Goal: Task Accomplishment & Management: Use online tool/utility

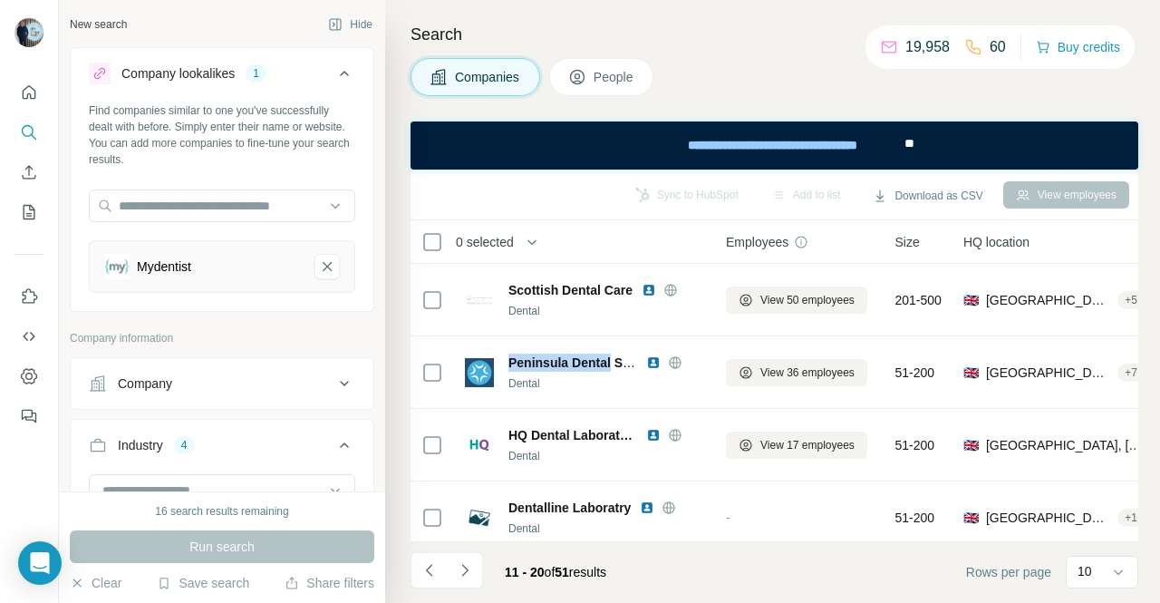
scroll to position [382, 0]
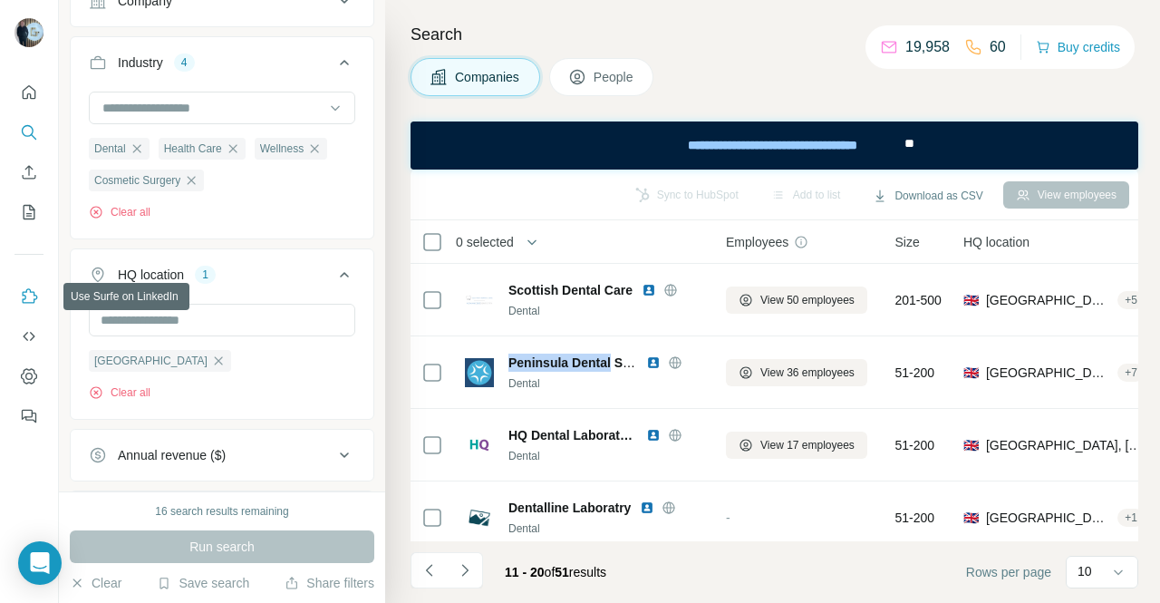
click at [23, 295] on icon "Use Surfe on LinkedIn" at bounding box center [30, 295] width 15 height 14
click at [30, 93] on icon "Quick start" at bounding box center [30, 92] width 14 height 14
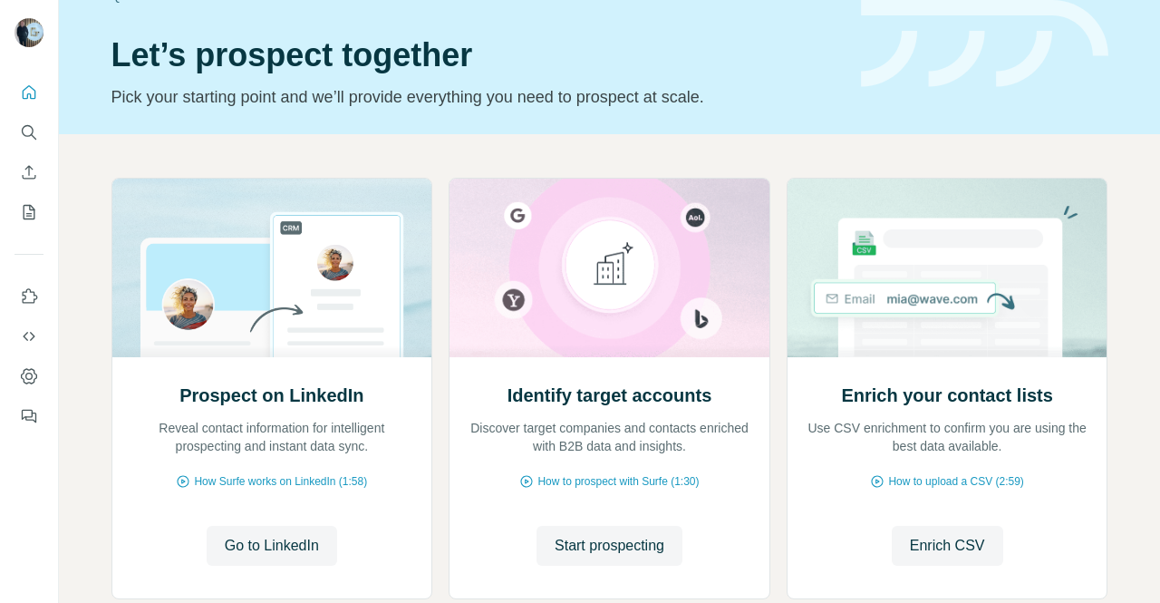
scroll to position [51, 0]
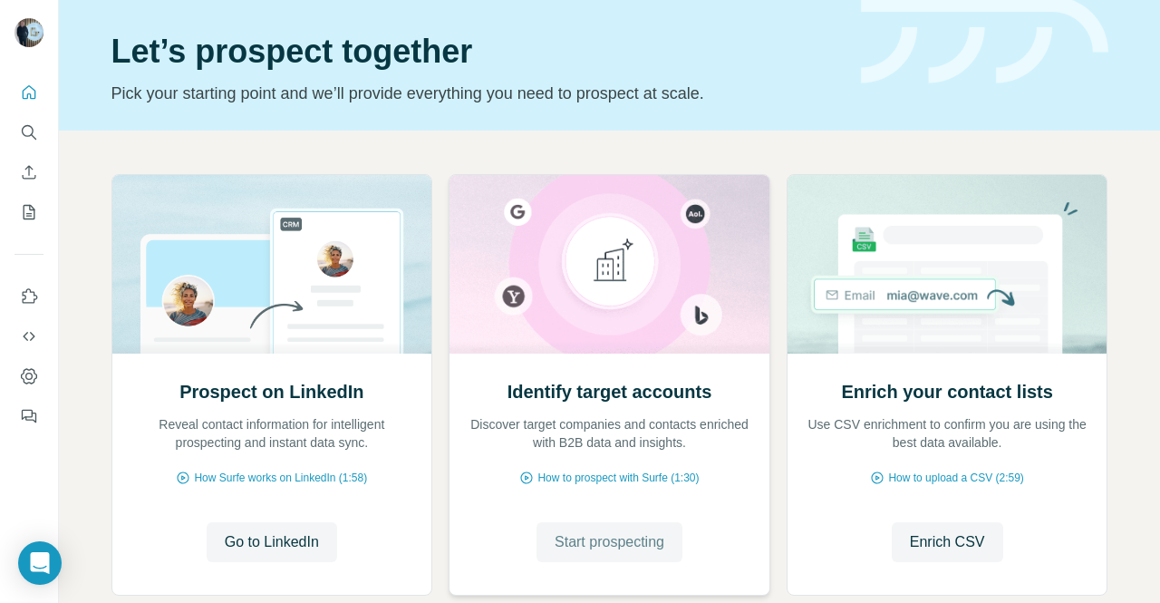
click at [624, 537] on span "Start prospecting" at bounding box center [610, 542] width 110 height 22
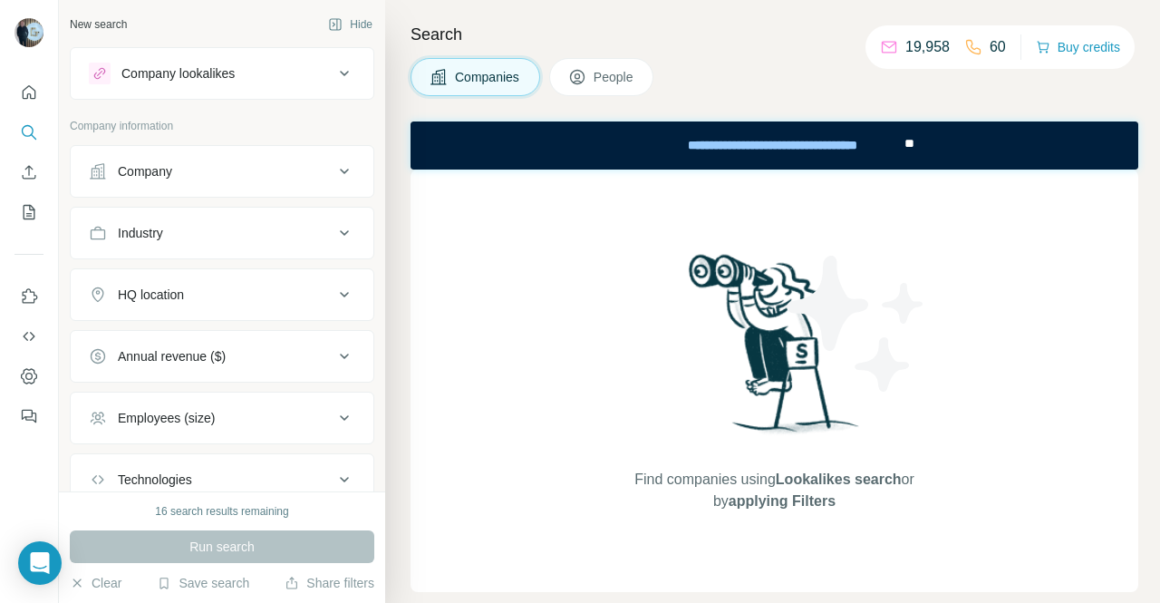
click at [238, 171] on div "Company" at bounding box center [211, 171] width 245 height 18
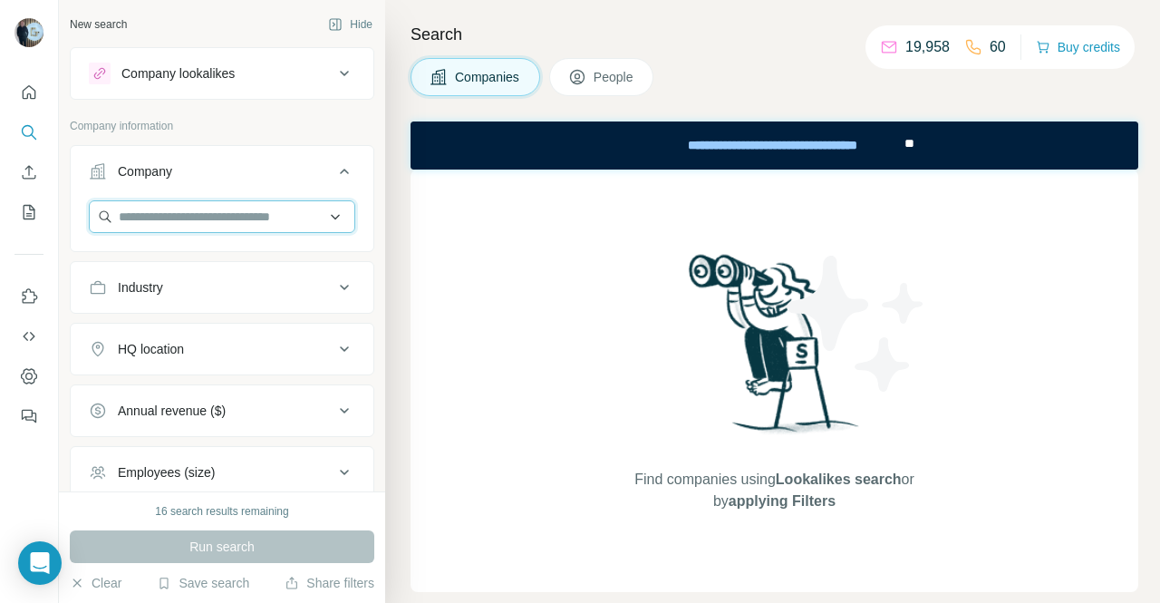
click at [243, 220] on input "text" at bounding box center [222, 216] width 266 height 33
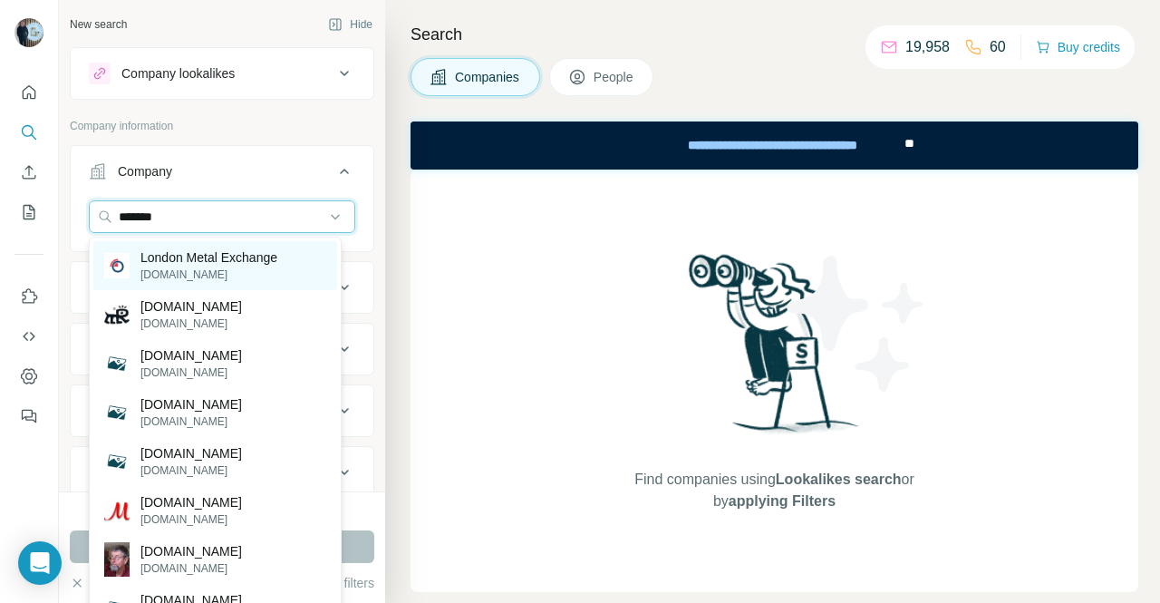
type input "*******"
click at [233, 254] on p "London Metal Exchange" at bounding box center [208, 257] width 137 height 18
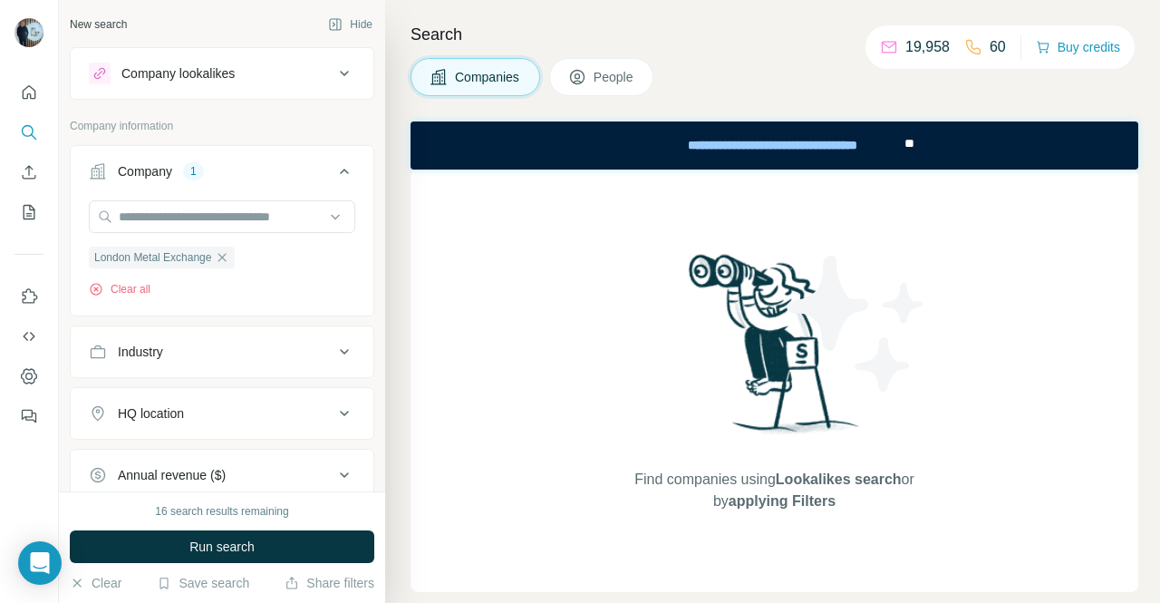
scroll to position [60, 0]
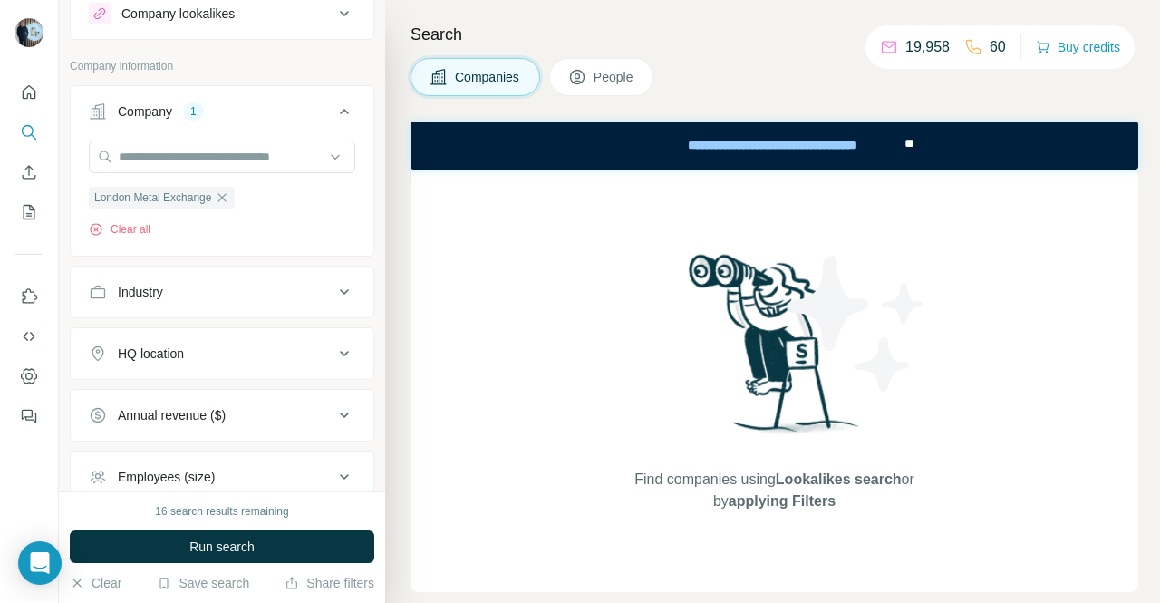
click at [238, 357] on div "HQ location" at bounding box center [211, 353] width 245 height 18
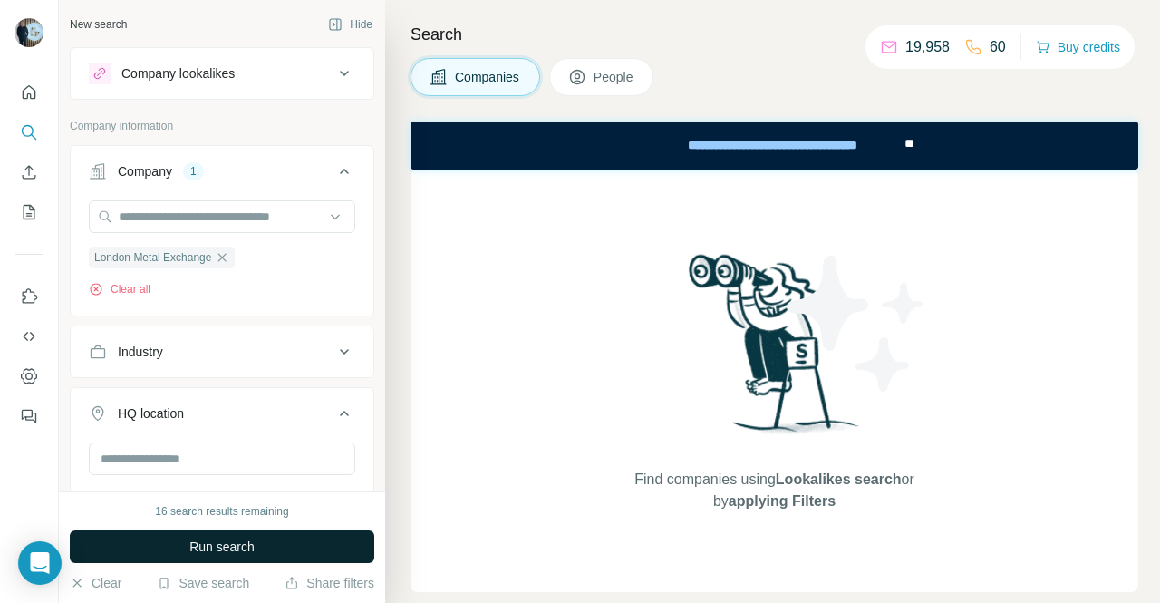
click at [209, 541] on span "Run search" at bounding box center [221, 546] width 65 height 18
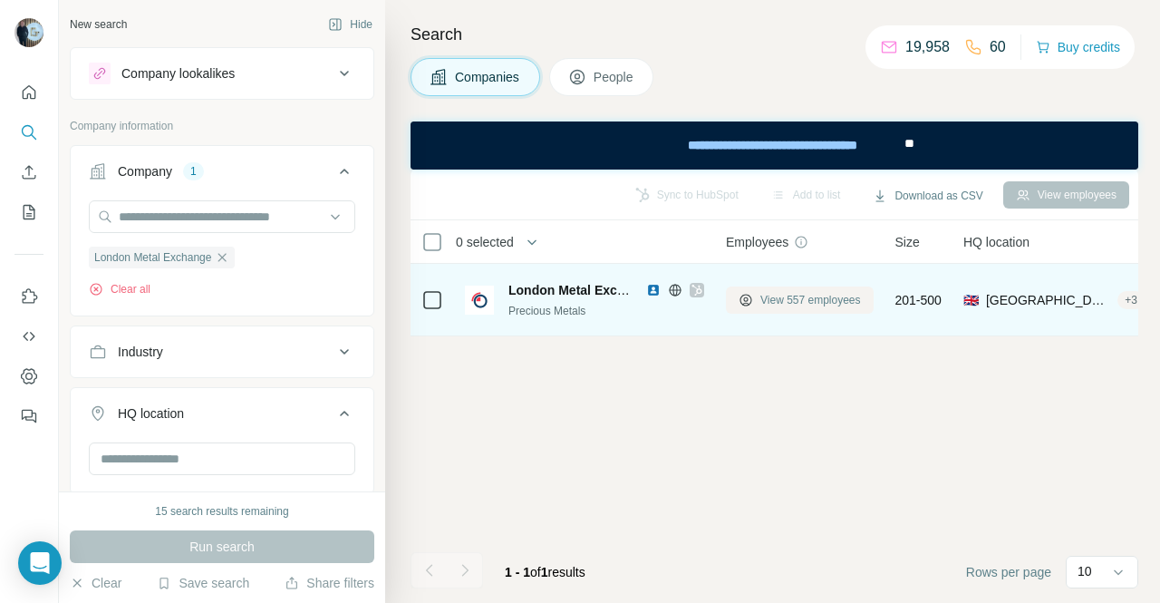
click at [777, 298] on span "View 557 employees" at bounding box center [810, 300] width 101 height 16
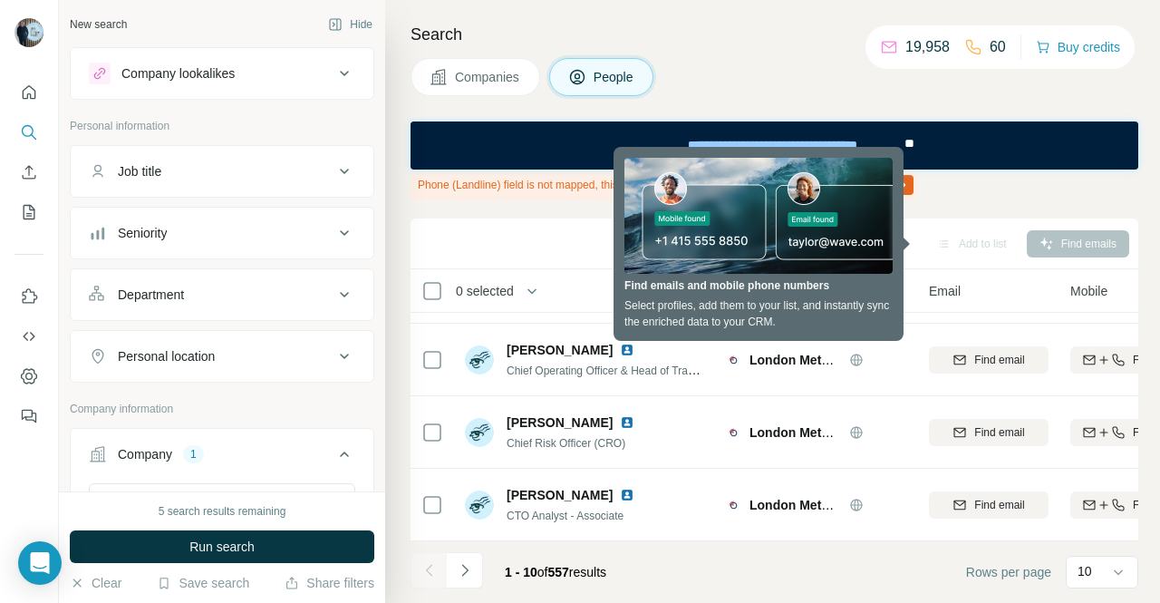
scroll to position [506, 0]
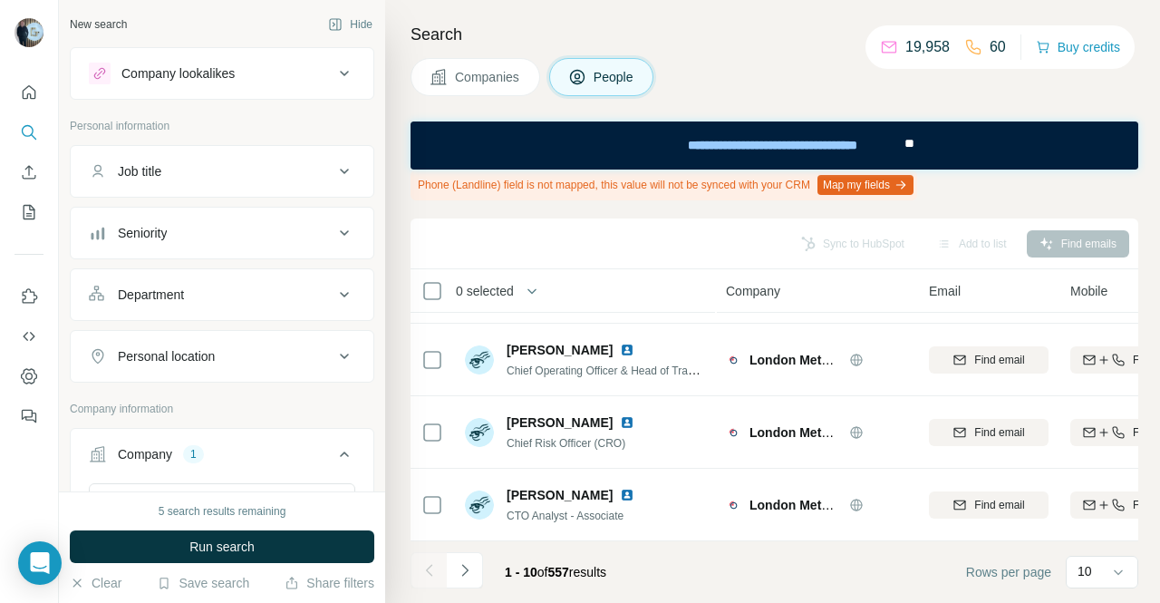
click at [311, 178] on div "Job title" at bounding box center [211, 171] width 245 height 18
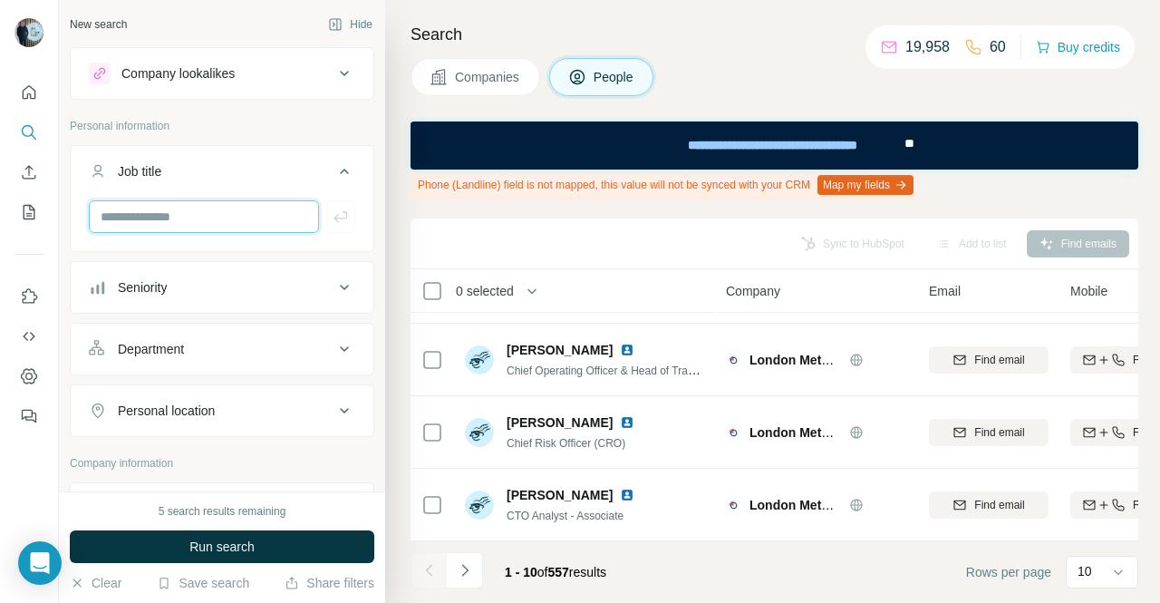
click at [213, 218] on input "text" at bounding box center [204, 216] width 230 height 33
type input "***"
click at [333, 216] on icon "button" at bounding box center [340, 216] width 14 height 11
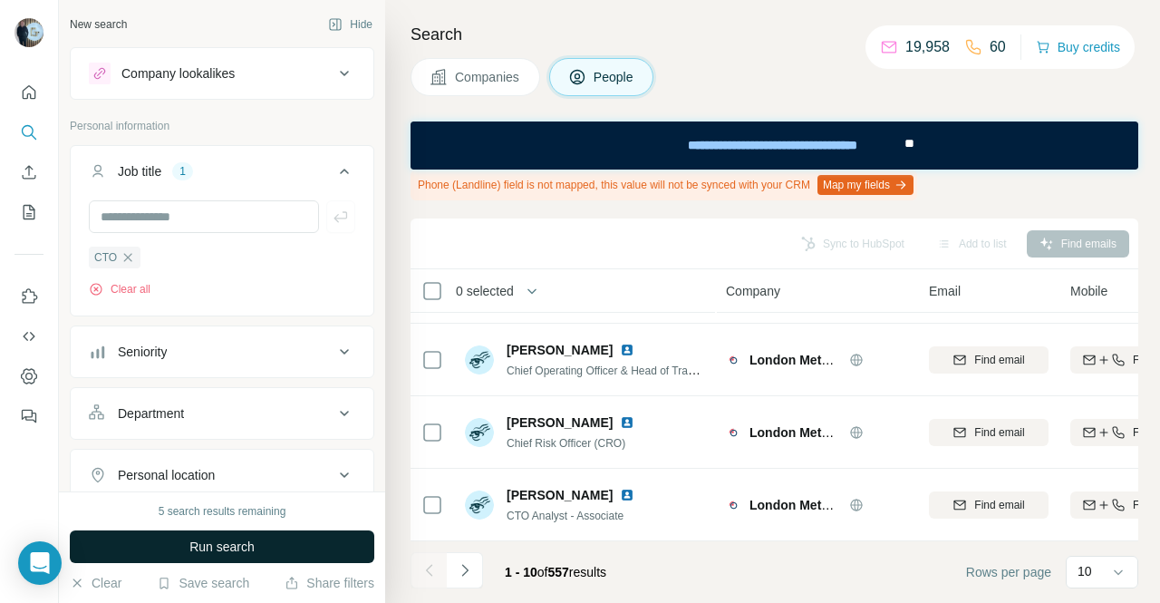
click at [198, 540] on span "Run search" at bounding box center [221, 546] width 65 height 18
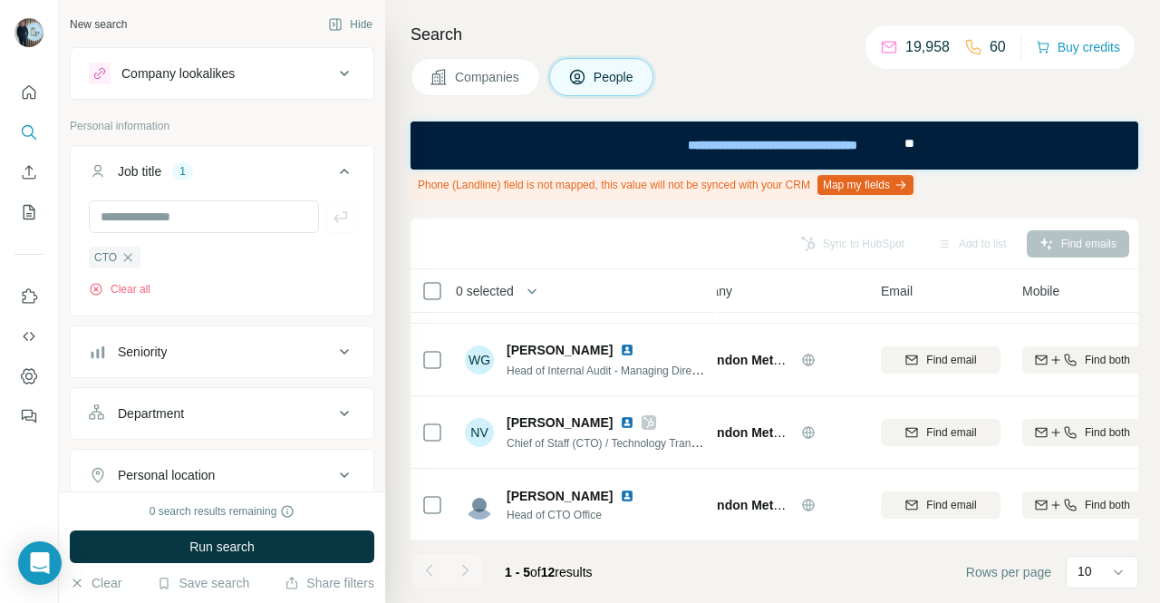
scroll to position [143, 0]
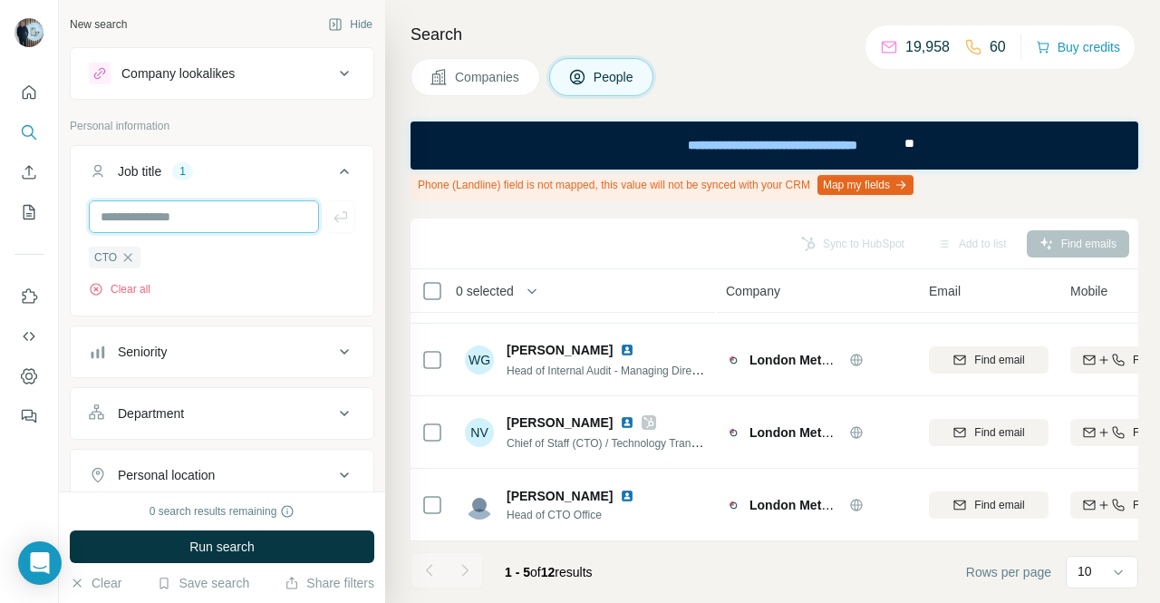
click at [182, 222] on input "text" at bounding box center [204, 216] width 230 height 33
type input "**********"
click at [261, 279] on div "CTO Clear all" at bounding box center [222, 272] width 266 height 52
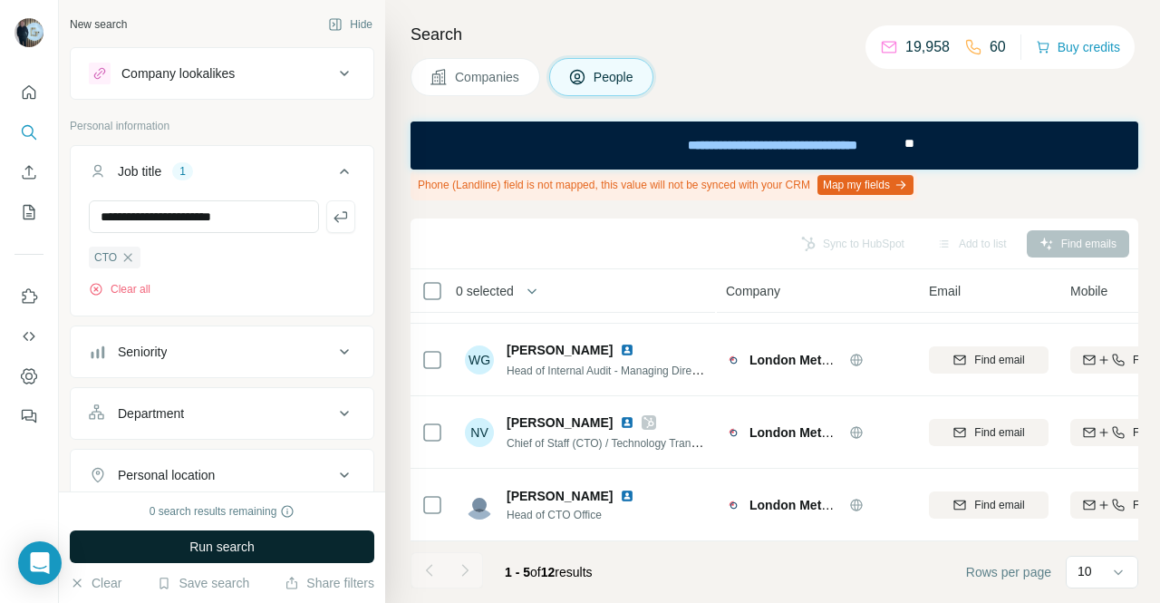
click at [249, 547] on span "Run search" at bounding box center [221, 546] width 65 height 18
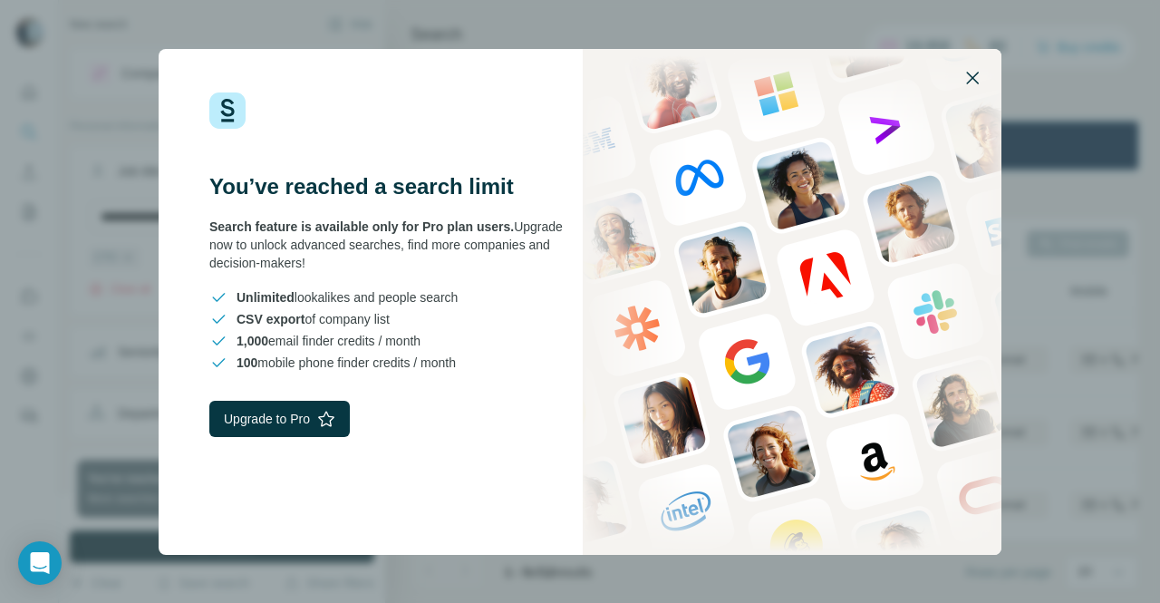
click at [979, 78] on icon "button" at bounding box center [972, 78] width 22 height 22
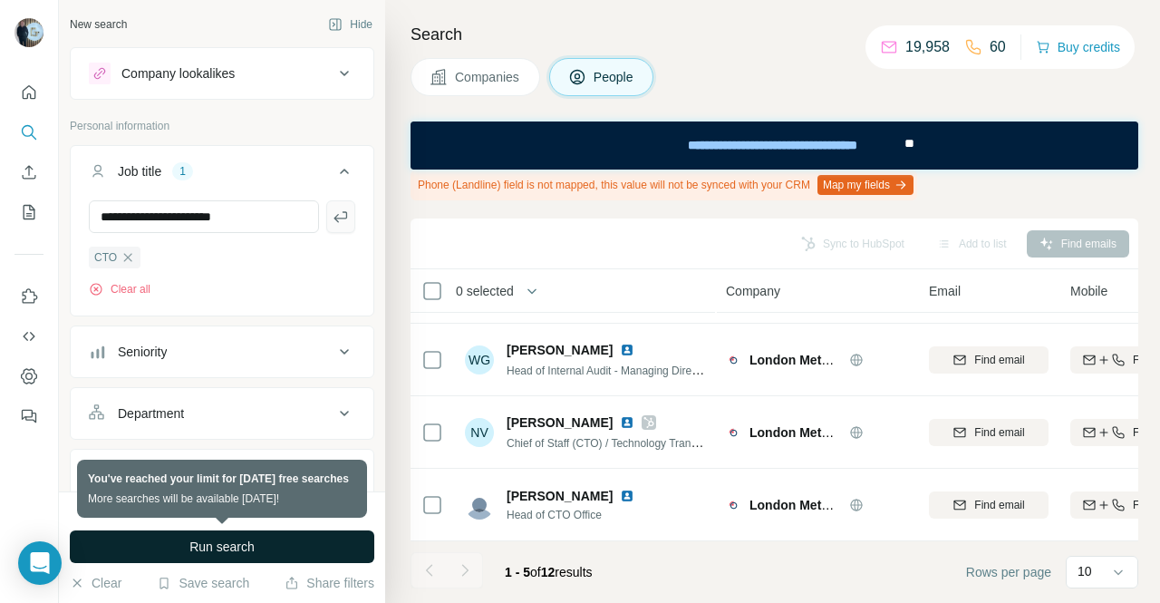
click at [332, 223] on icon "button" at bounding box center [341, 217] width 18 height 18
click at [268, 542] on button "Run search" at bounding box center [222, 546] width 304 height 33
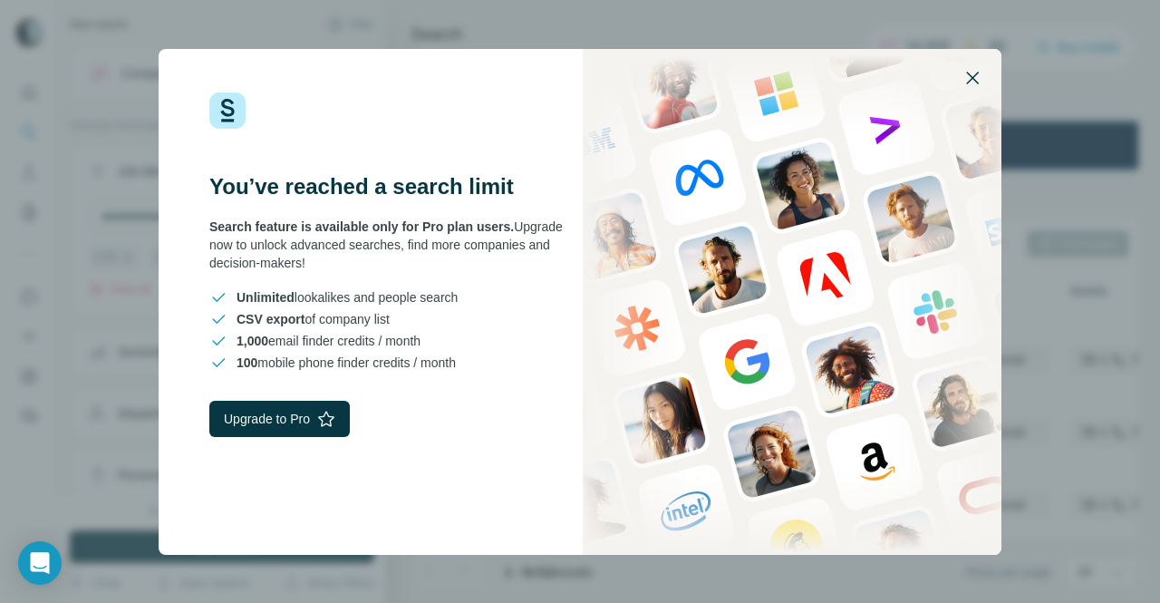
click at [972, 78] on icon "button" at bounding box center [972, 78] width 13 height 13
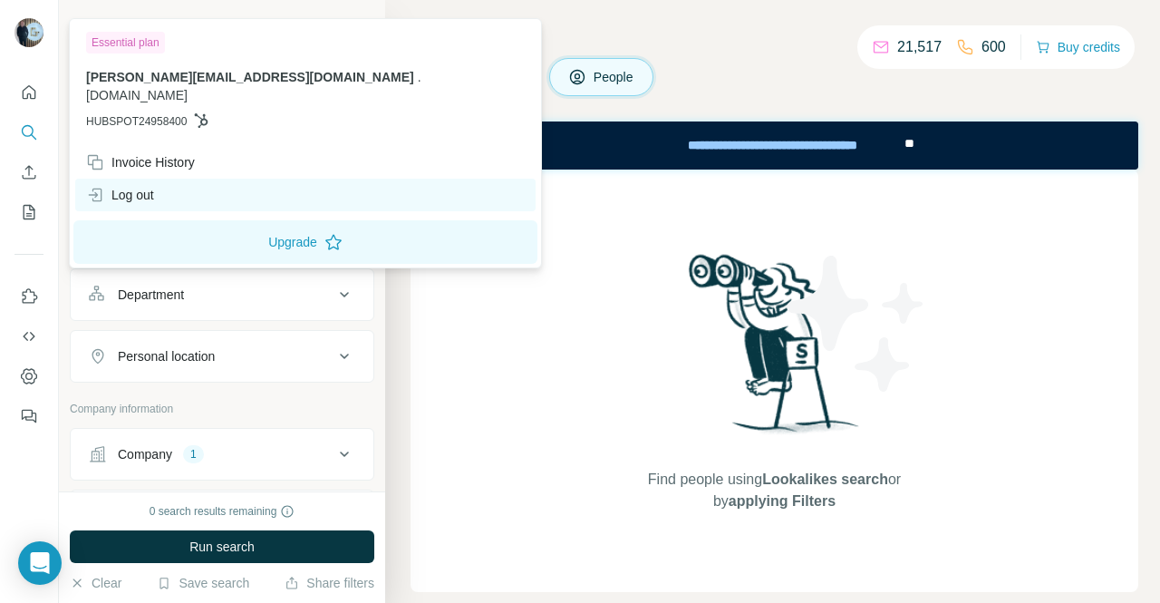
click at [149, 186] on div "Log out" at bounding box center [120, 195] width 68 height 18
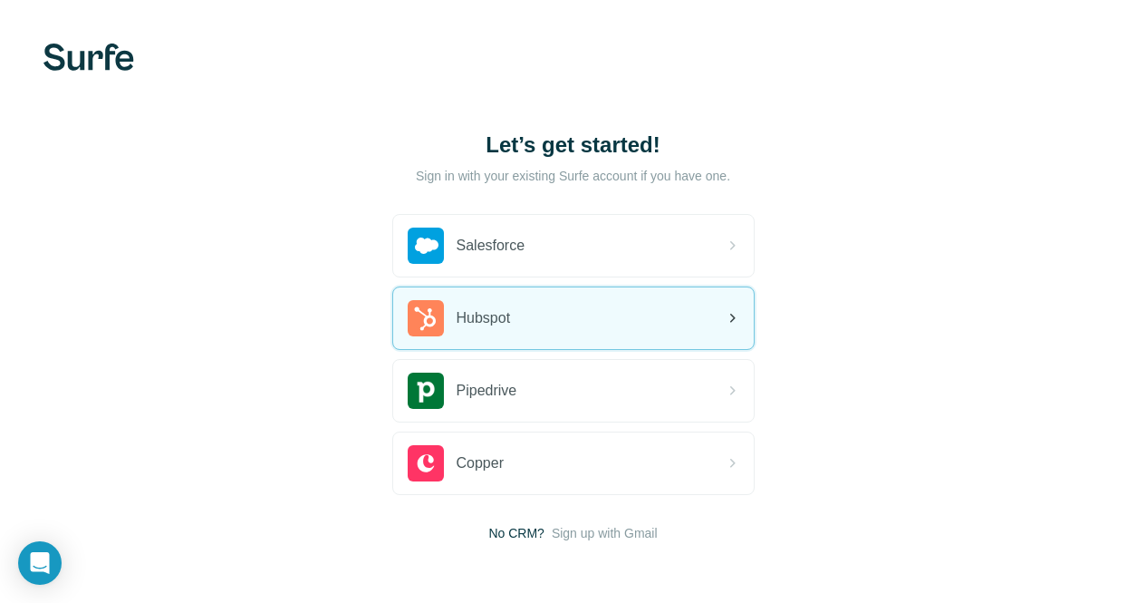
click at [393, 314] on div "Hubspot" at bounding box center [573, 318] width 361 height 62
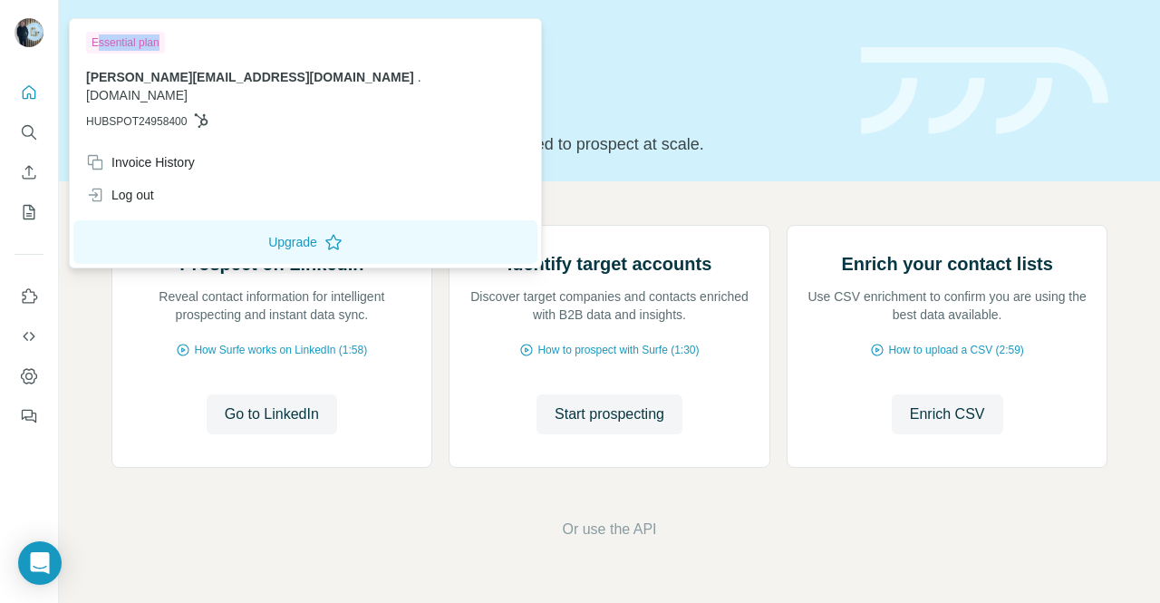
drag, startPoint x: 188, startPoint y: 43, endPoint x: 101, endPoint y: 50, distance: 88.2
click at [101, 50] on div "Essential plan" at bounding box center [305, 43] width 439 height 22
click at [249, 55] on div "Essential plan g.peel@godeltech.com . godeltech.com HUBSPOT24958400" at bounding box center [305, 84] width 464 height 123
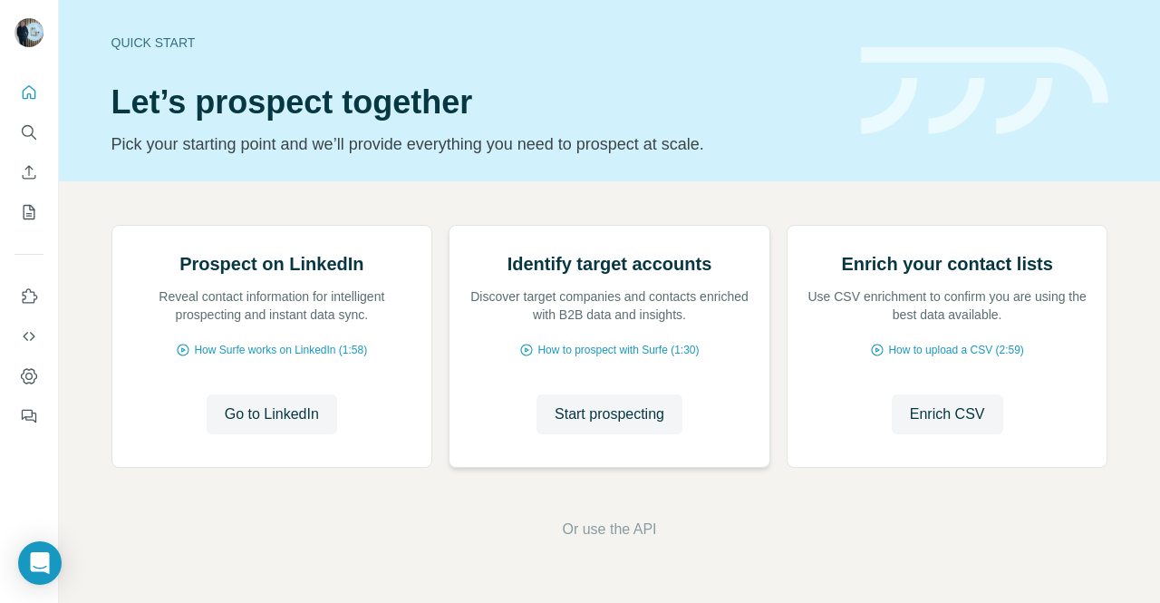
scroll to position [158, 0]
click at [609, 422] on button "Start prospecting" at bounding box center [609, 414] width 146 height 40
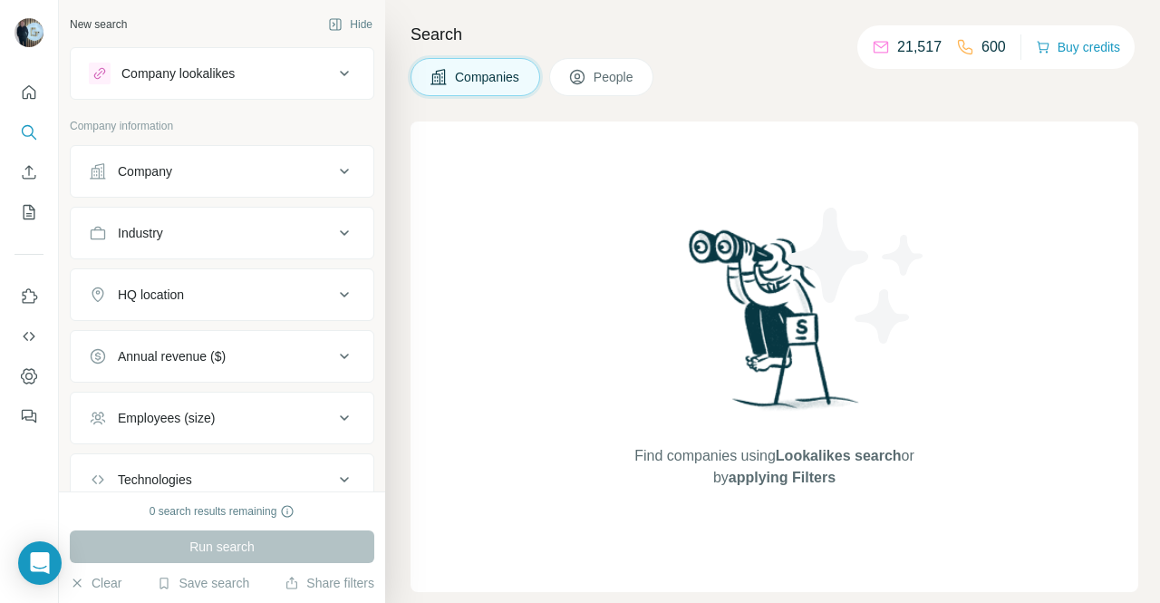
click at [231, 61] on button "Company lookalikes" at bounding box center [222, 73] width 303 height 43
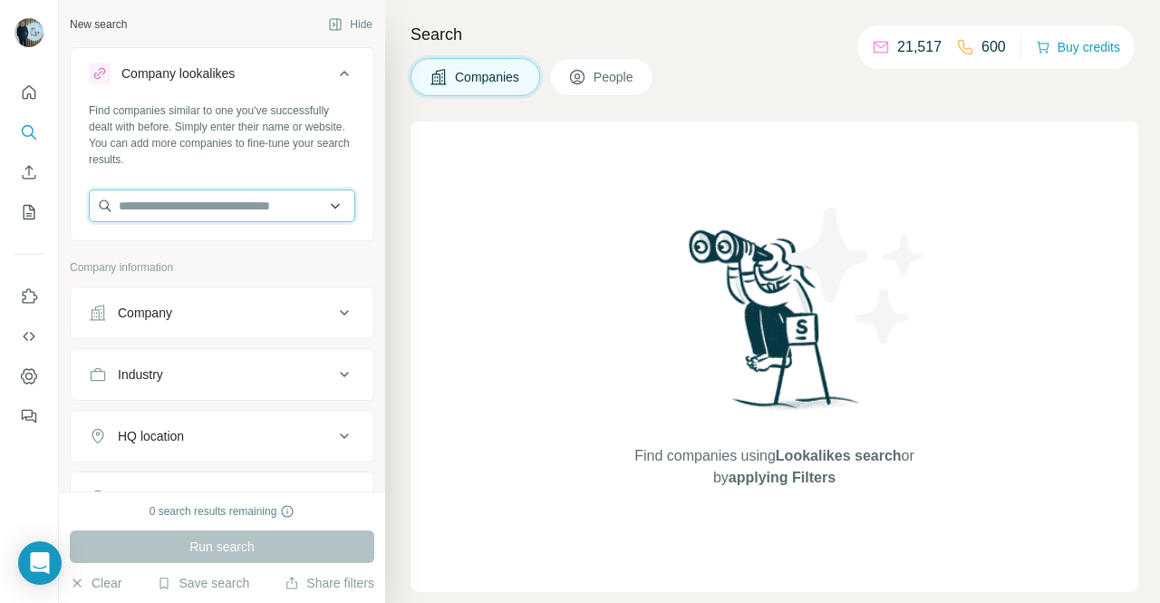
click at [247, 207] on input "text" at bounding box center [222, 205] width 266 height 33
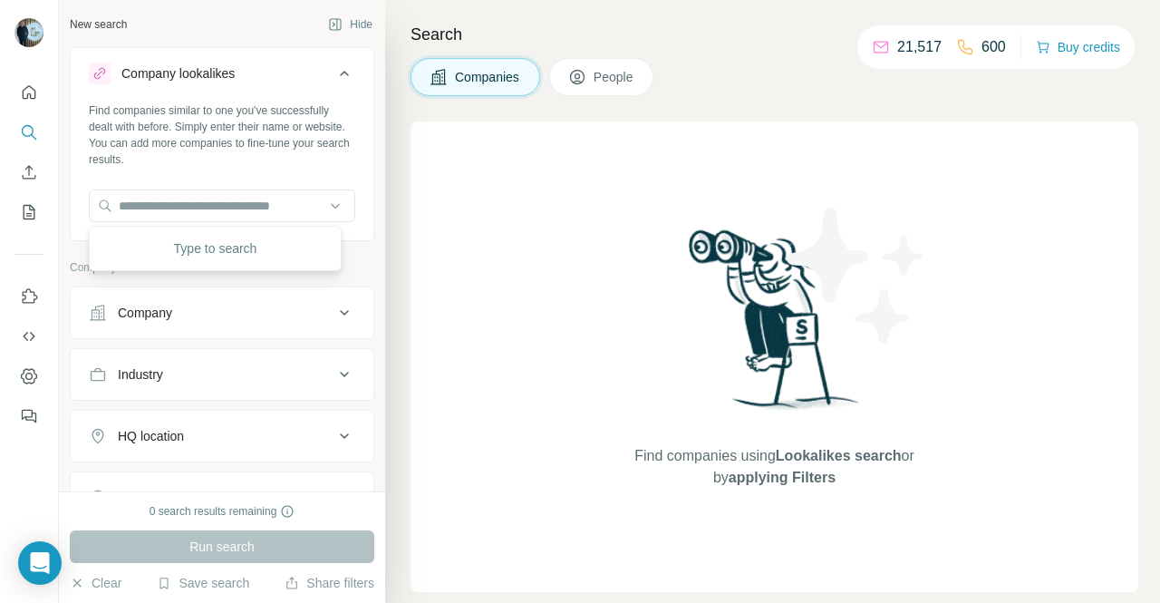
click at [550, 144] on div "Find companies using Lookalikes search or by applying Filters" at bounding box center [775, 356] width 728 height 470
click at [170, 308] on div "Company" at bounding box center [145, 313] width 54 height 18
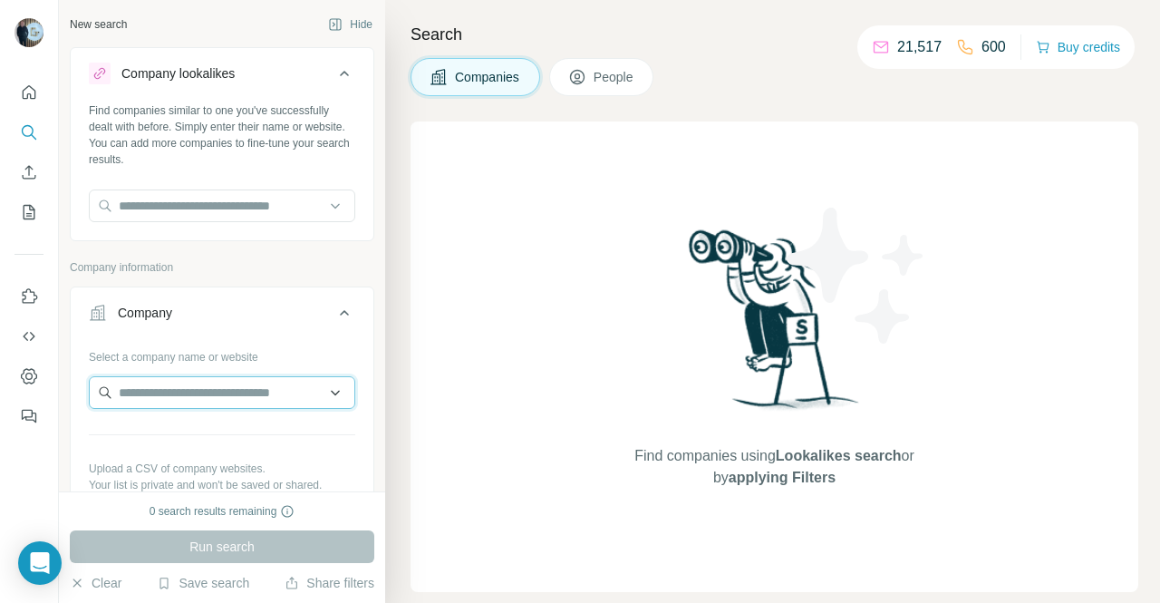
click at [191, 384] on input "text" at bounding box center [222, 392] width 266 height 33
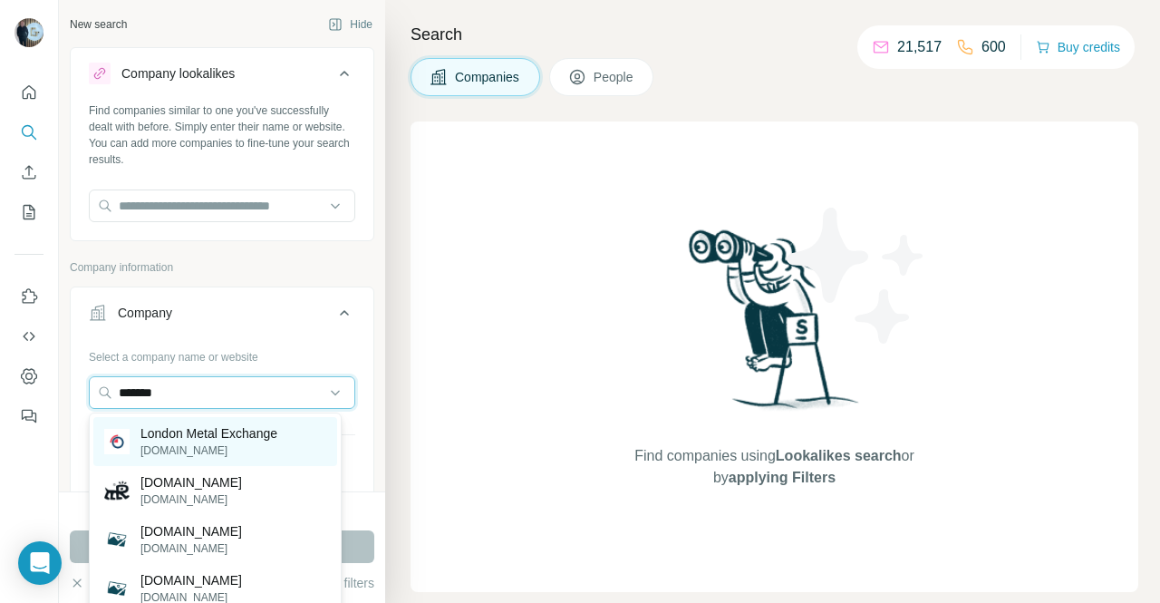
type input "*******"
click at [208, 427] on p "London Metal Exchange" at bounding box center [208, 433] width 137 height 18
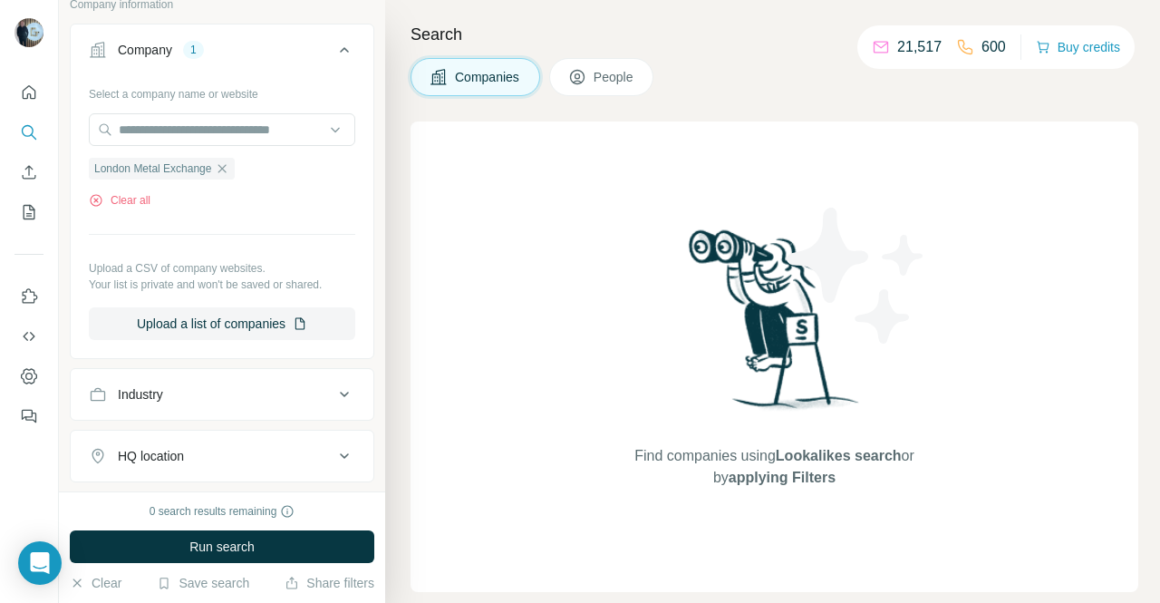
scroll to position [334, 0]
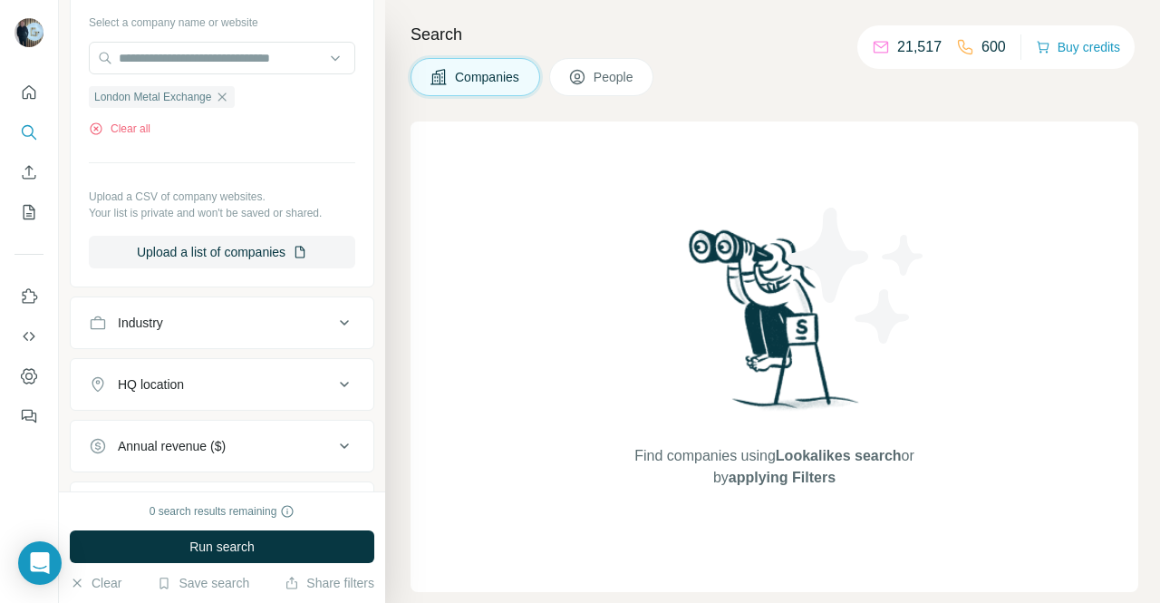
click at [283, 336] on button "Industry" at bounding box center [222, 322] width 303 height 43
click at [235, 373] on input at bounding box center [213, 368] width 224 height 20
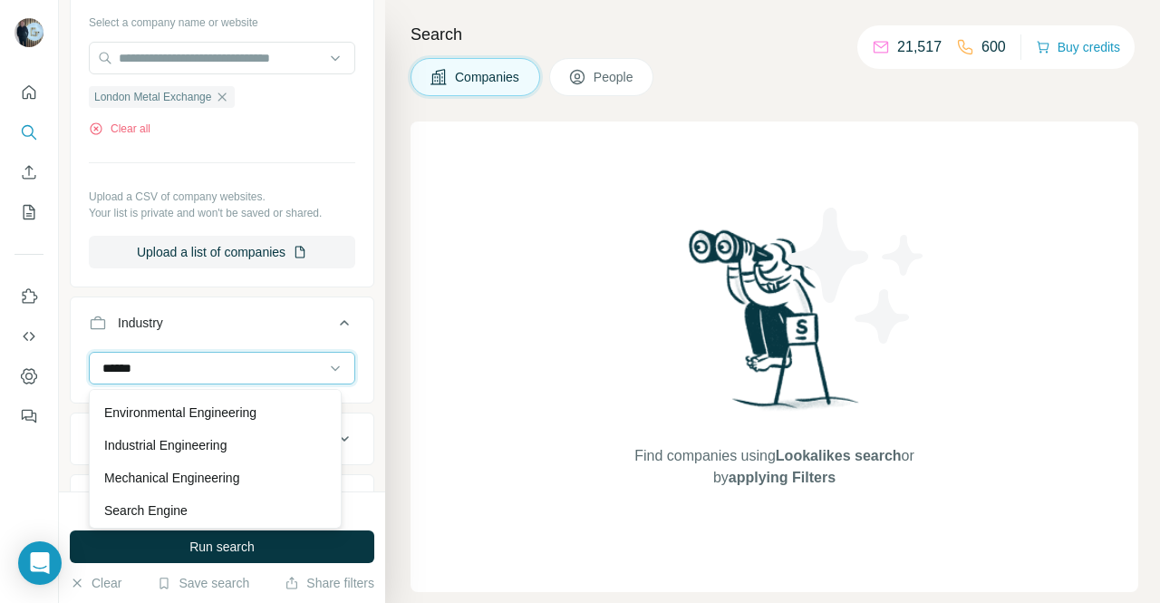
scroll to position [98, 0]
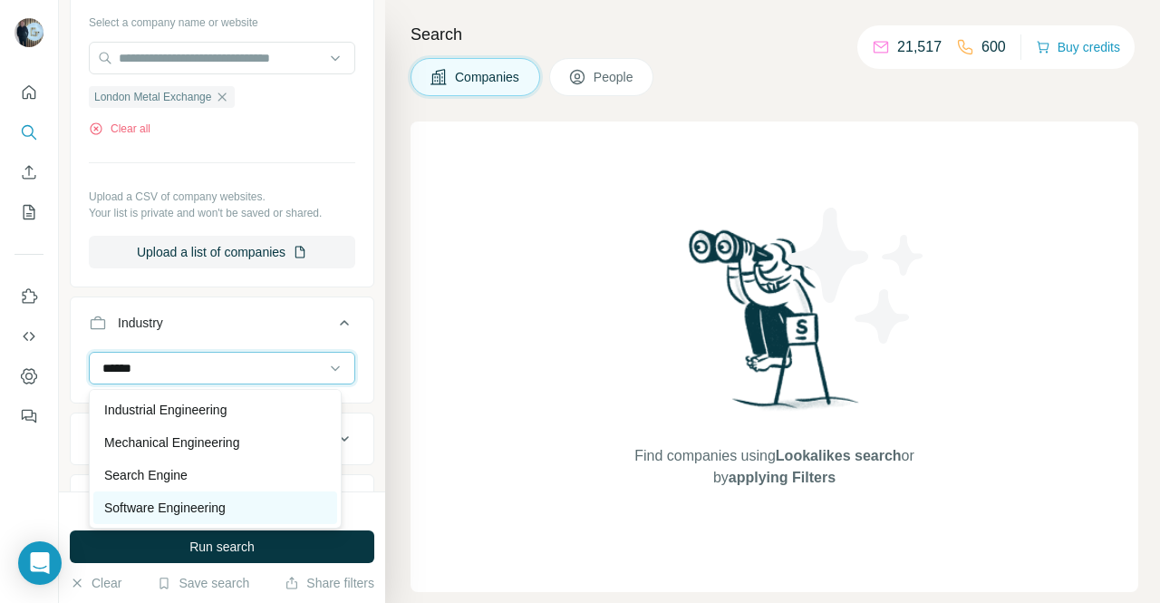
type input "******"
click at [178, 505] on p "Software Engineering" at bounding box center [164, 507] width 121 height 18
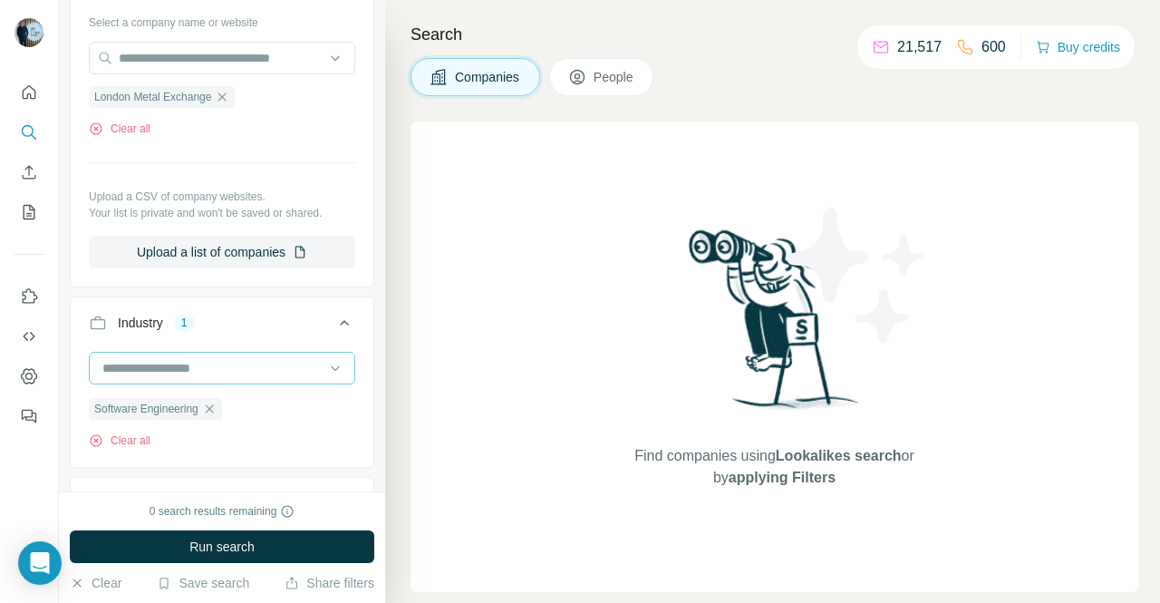
click at [229, 362] on input at bounding box center [213, 368] width 224 height 20
type input "****"
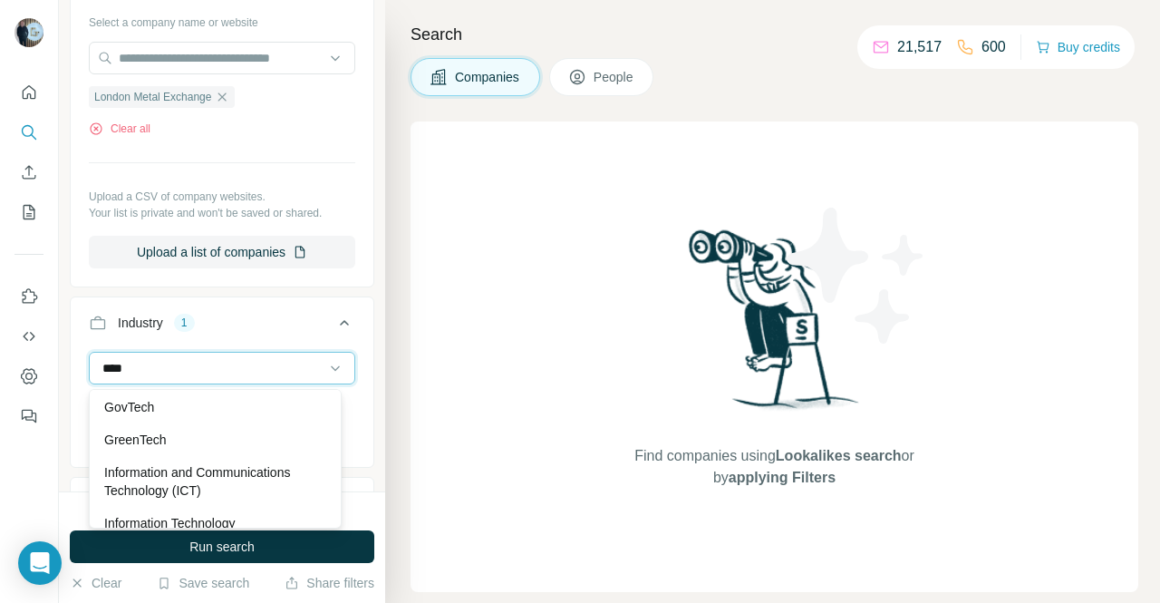
scroll to position [199, 0]
click at [358, 363] on div "Software Engineering Clear all" at bounding box center [222, 407] width 303 height 111
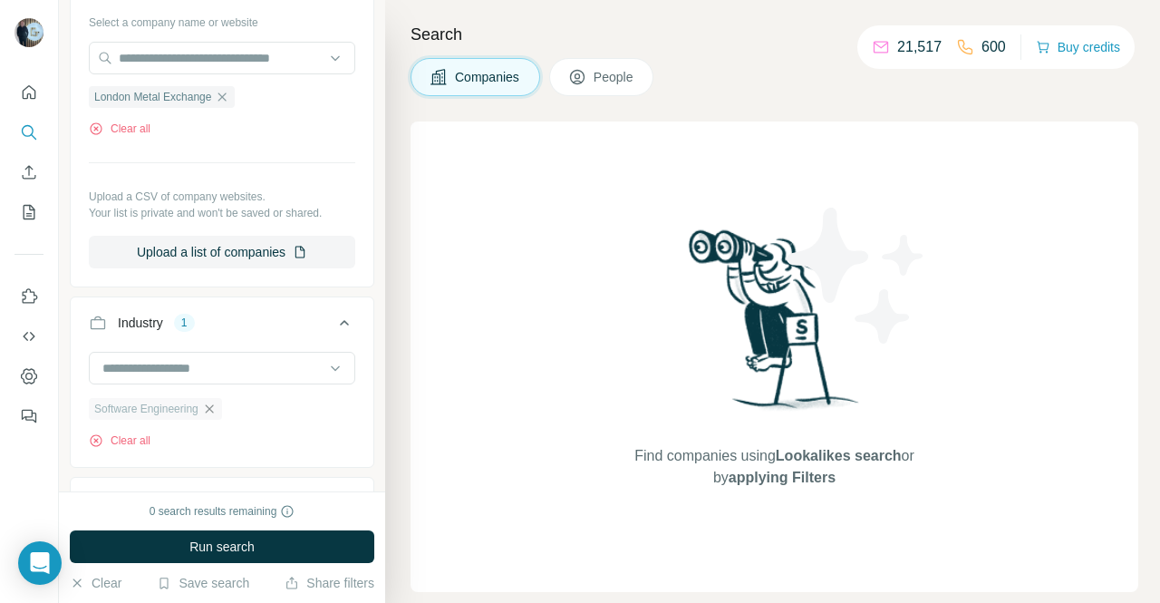
click at [215, 404] on icon "button" at bounding box center [209, 408] width 14 height 14
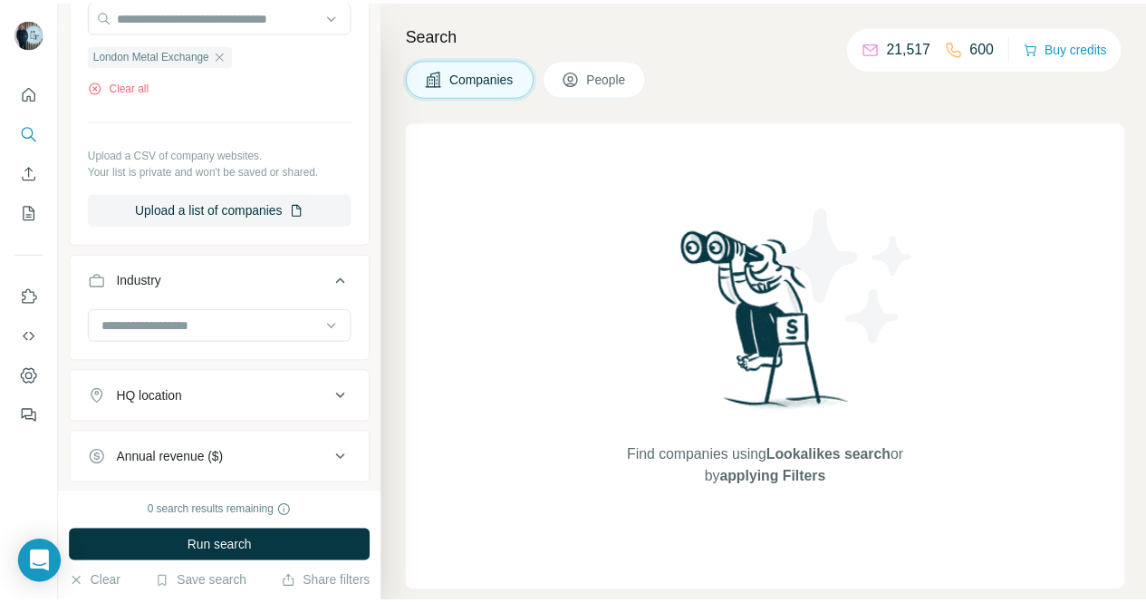
scroll to position [364, 0]
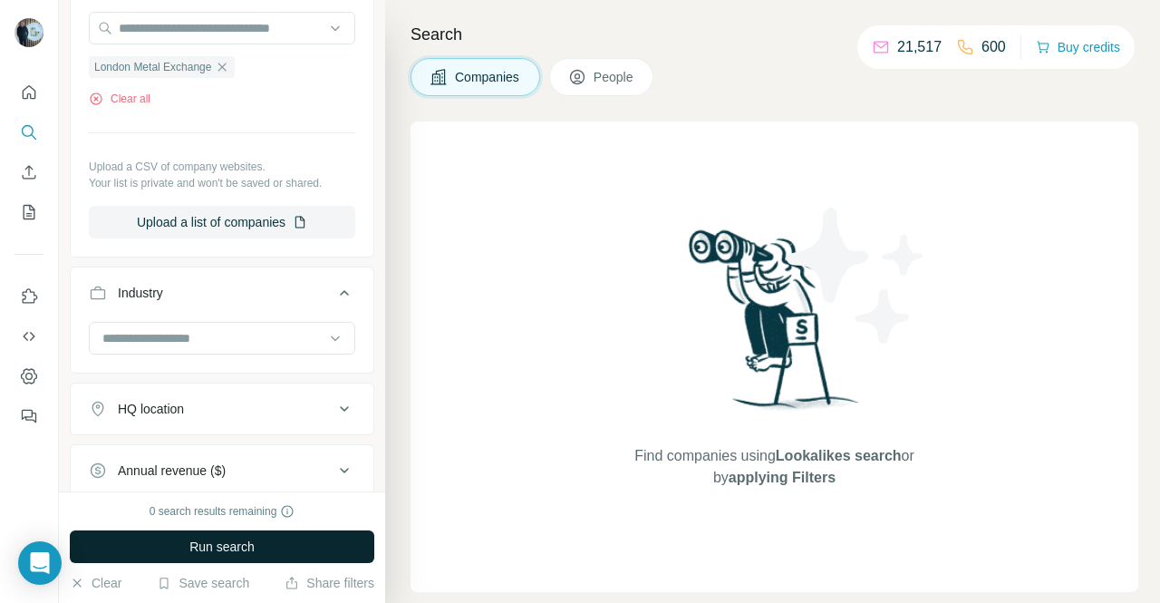
click at [255, 550] on span "Run search" at bounding box center [221, 546] width 65 height 18
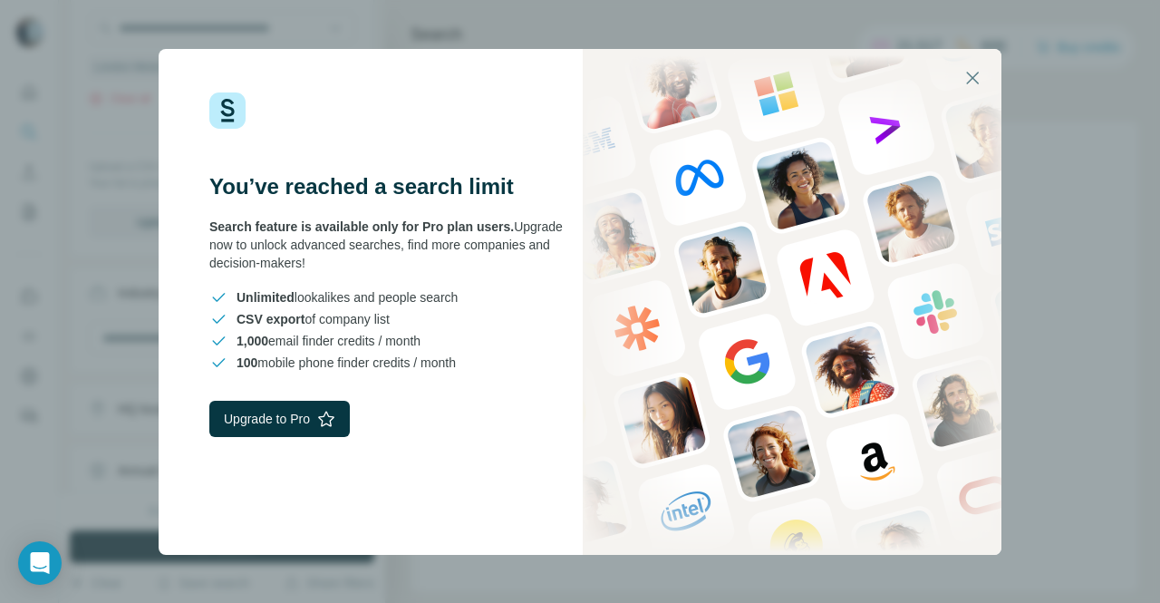
click at [852, 279] on img at bounding box center [792, 302] width 419 height 506
click at [966, 82] on icon "button" at bounding box center [972, 78] width 22 height 22
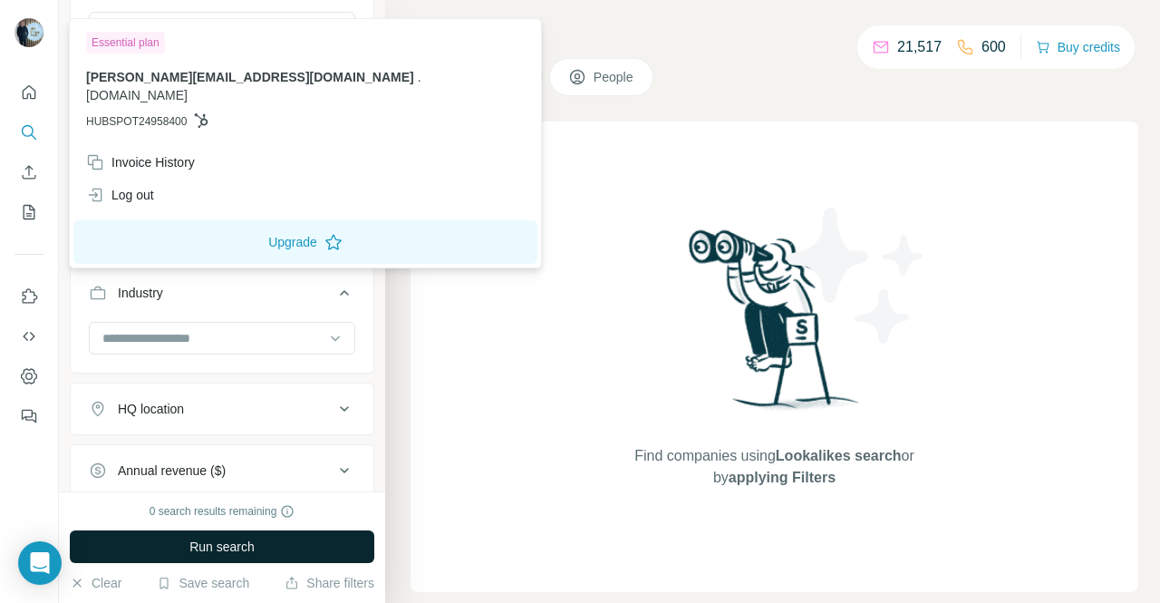
click at [29, 37] on img at bounding box center [28, 32] width 29 height 29
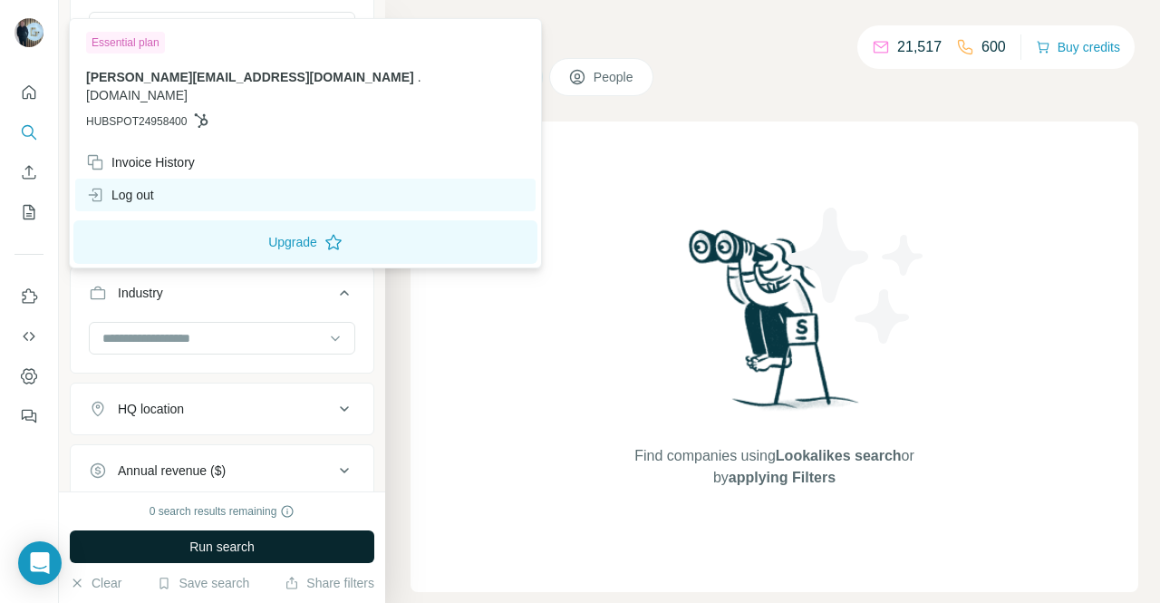
click at [161, 179] on div "Log out" at bounding box center [305, 195] width 460 height 33
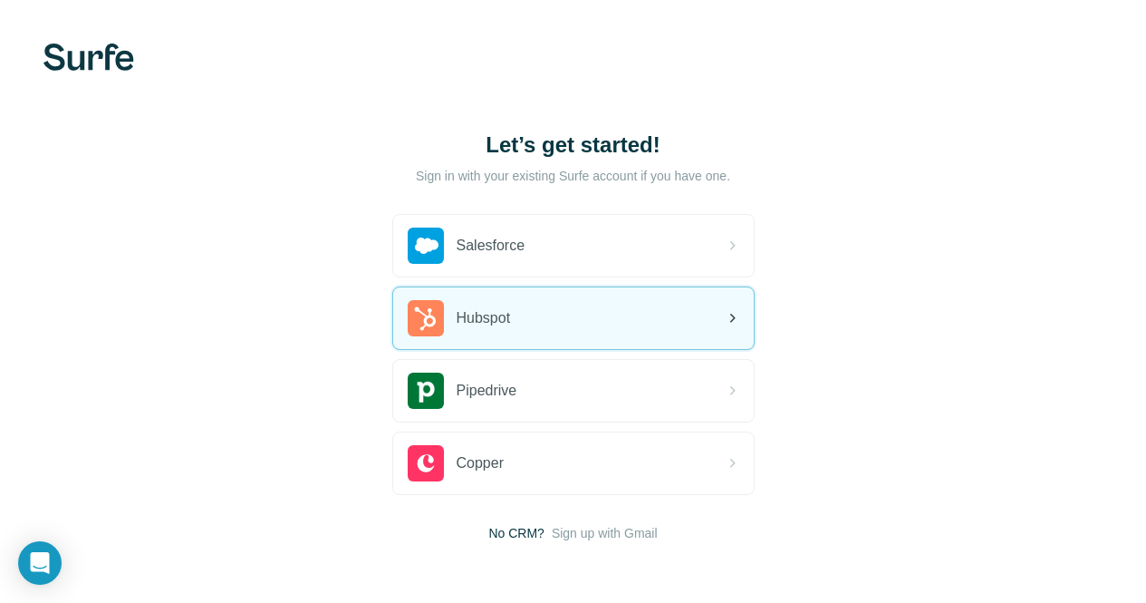
click at [419, 314] on div "Hubspot" at bounding box center [573, 318] width 361 height 62
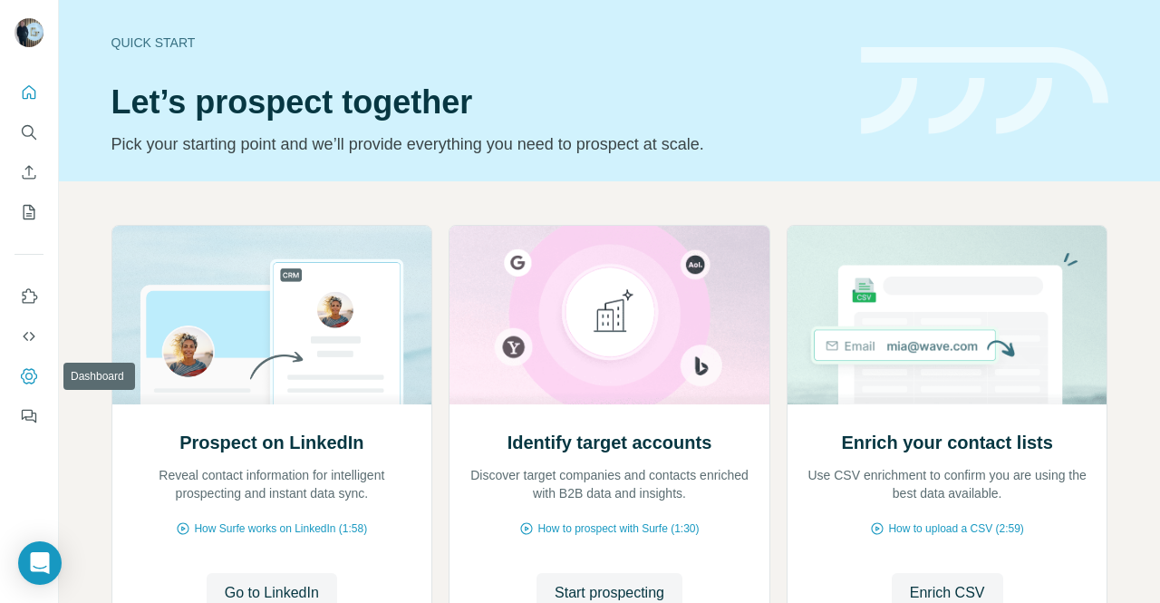
click at [30, 375] on icon "Dashboard" at bounding box center [29, 376] width 18 height 18
click at [29, 217] on icon "My lists" at bounding box center [29, 212] width 18 height 18
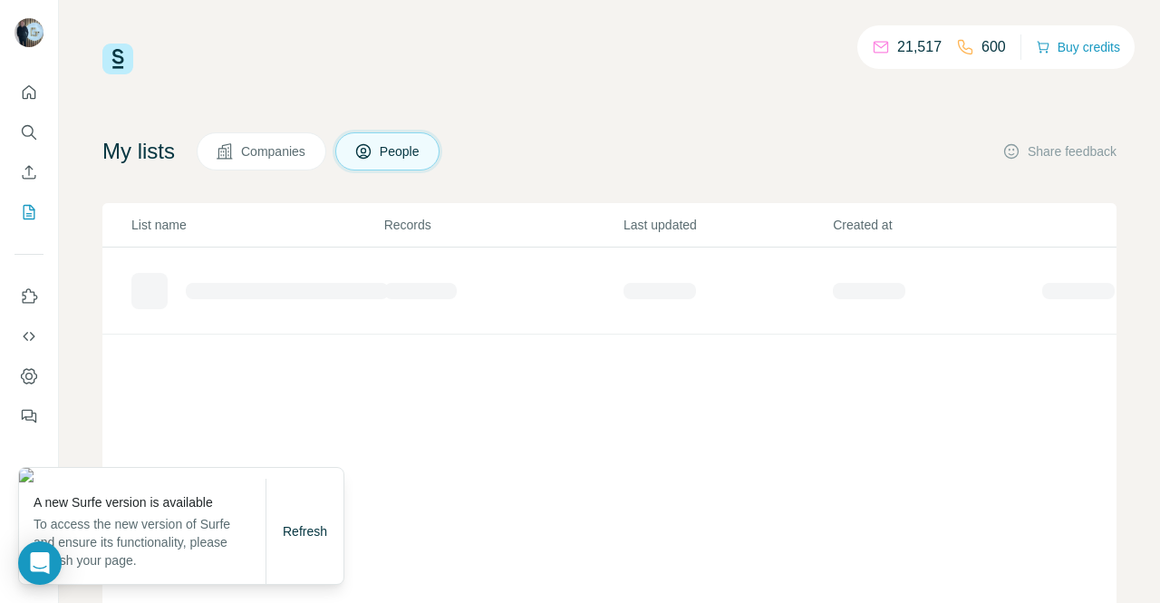
click at [970, 38] on div "600" at bounding box center [981, 47] width 50 height 22
click at [989, 45] on p "600" at bounding box center [993, 47] width 24 height 22
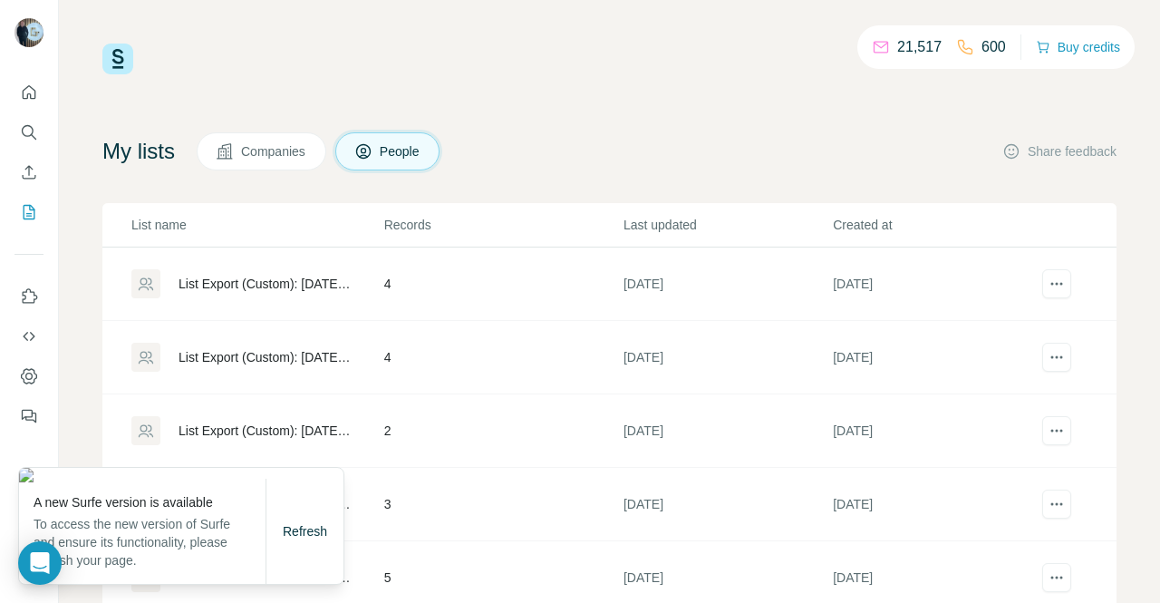
click at [816, 136] on div "My lists Companies People Share feedback" at bounding box center [609, 151] width 1014 height 38
click at [310, 530] on span "Refresh" at bounding box center [305, 531] width 44 height 14
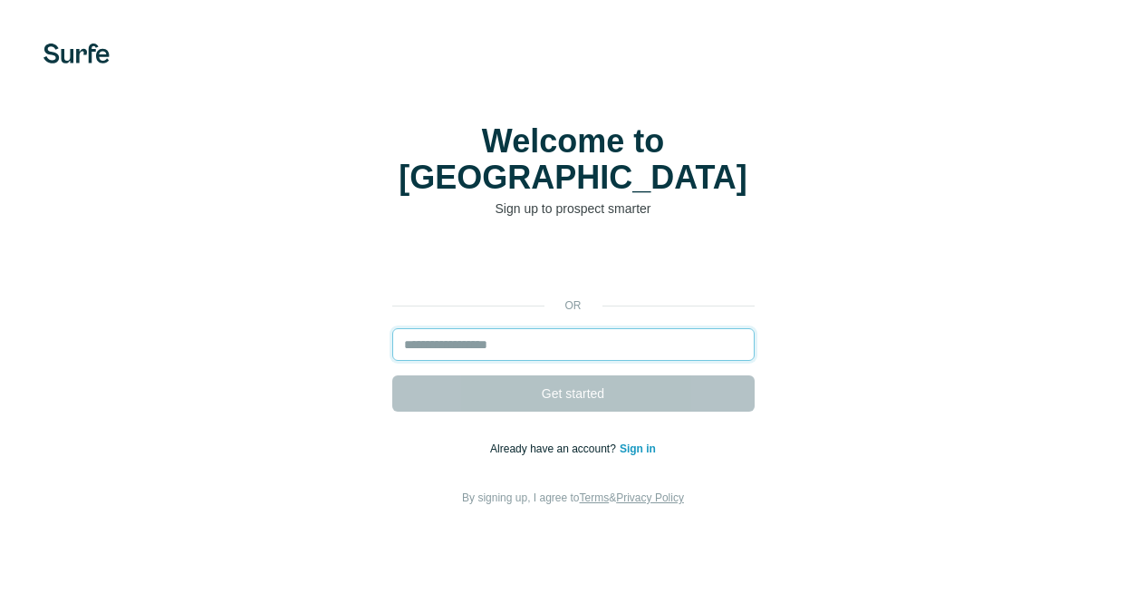
click at [392, 328] on input "email" at bounding box center [573, 344] width 362 height 33
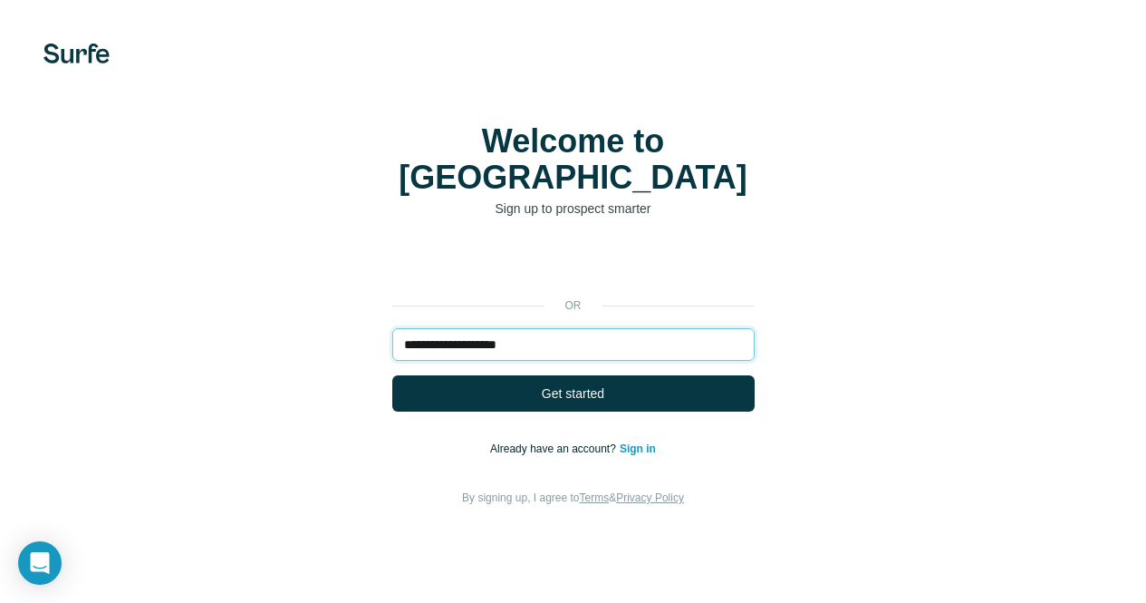
type input "**********"
click at [392, 375] on button "Get started" at bounding box center [573, 393] width 362 height 36
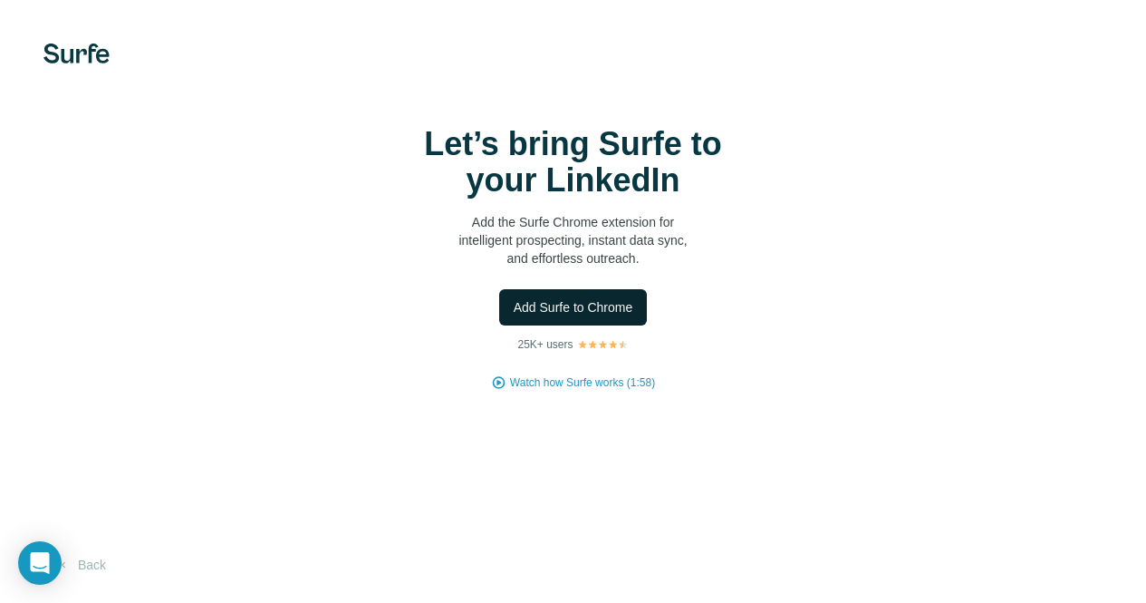
click at [514, 307] on span "Add Surfe to Chrome" at bounding box center [574, 307] width 120 height 18
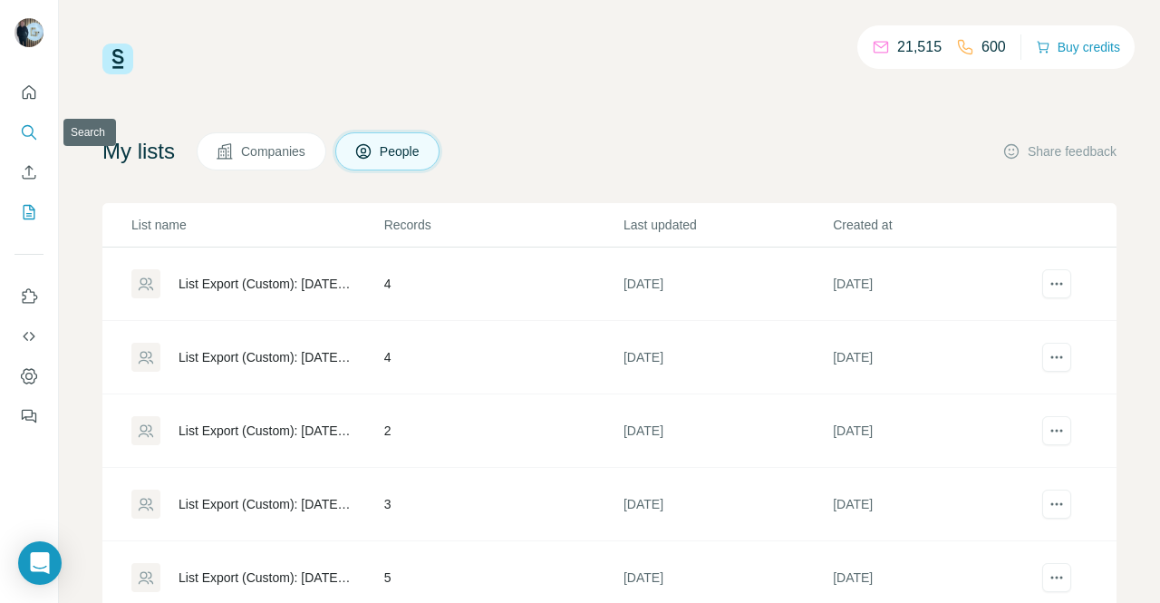
click at [24, 123] on icon "Search" at bounding box center [29, 132] width 18 height 18
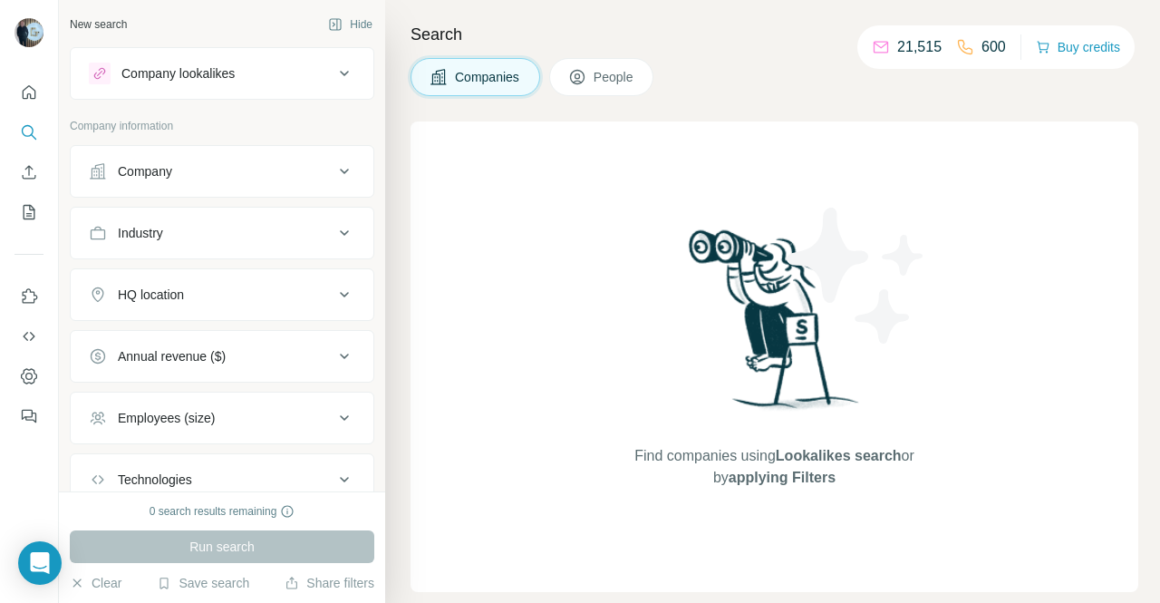
click at [204, 168] on div "Company" at bounding box center [211, 171] width 245 height 18
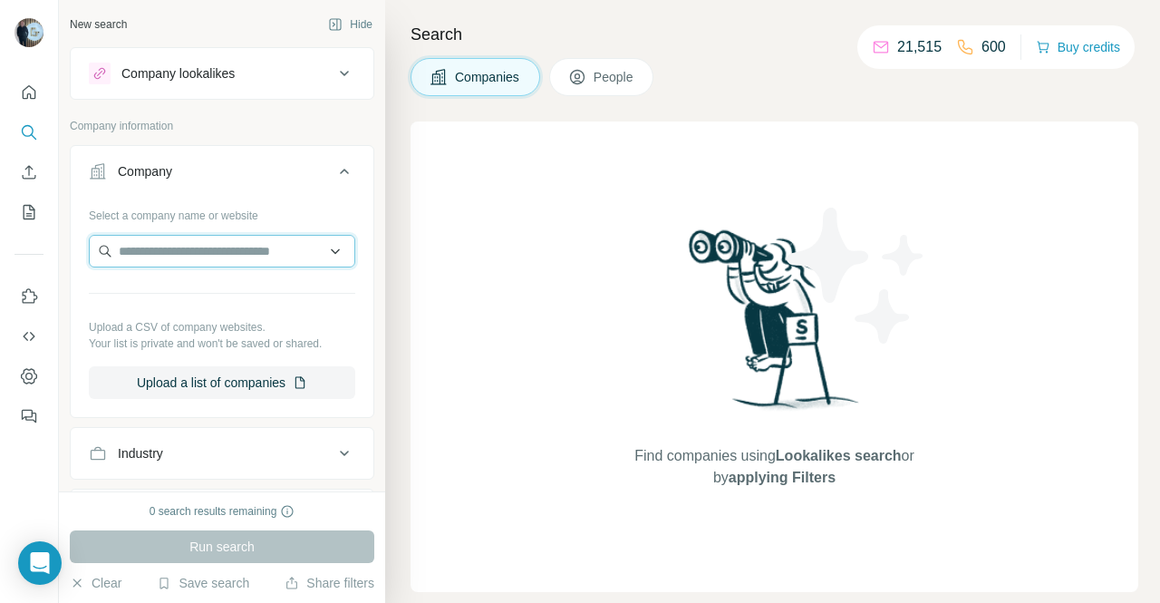
click at [225, 239] on input "text" at bounding box center [222, 251] width 266 height 33
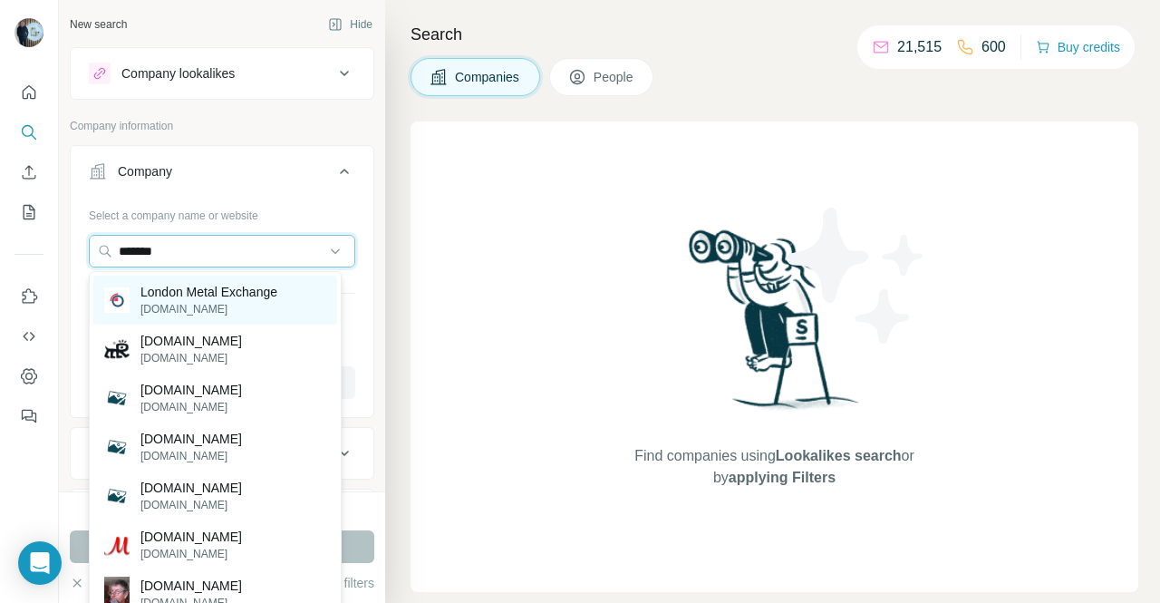
type input "*******"
click at [205, 295] on p "London Metal Exchange" at bounding box center [208, 292] width 137 height 18
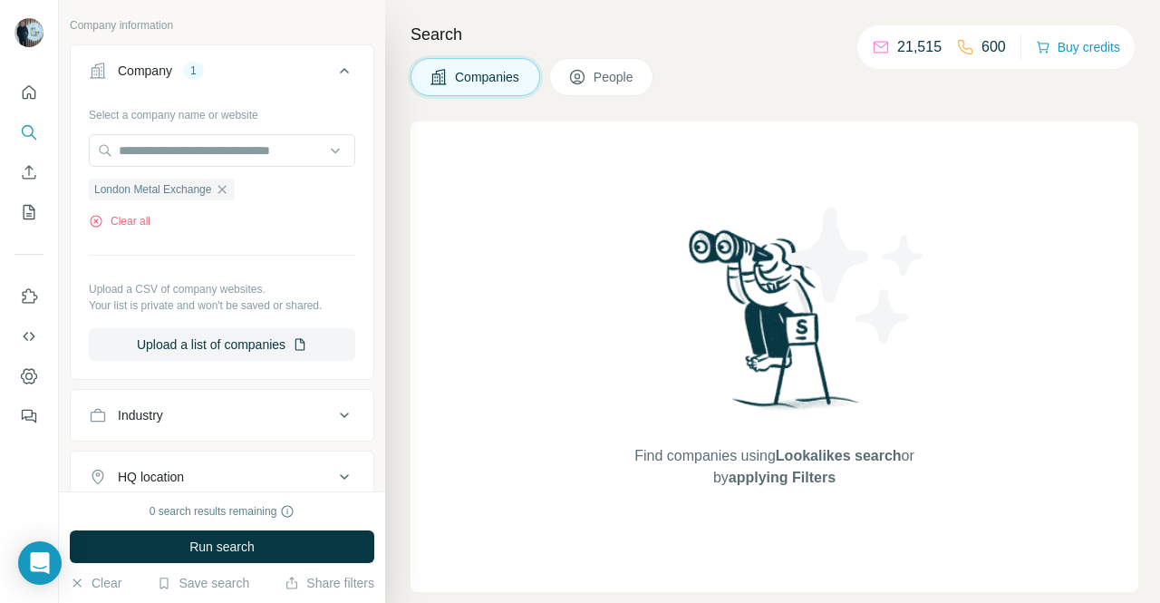
scroll to position [198, 0]
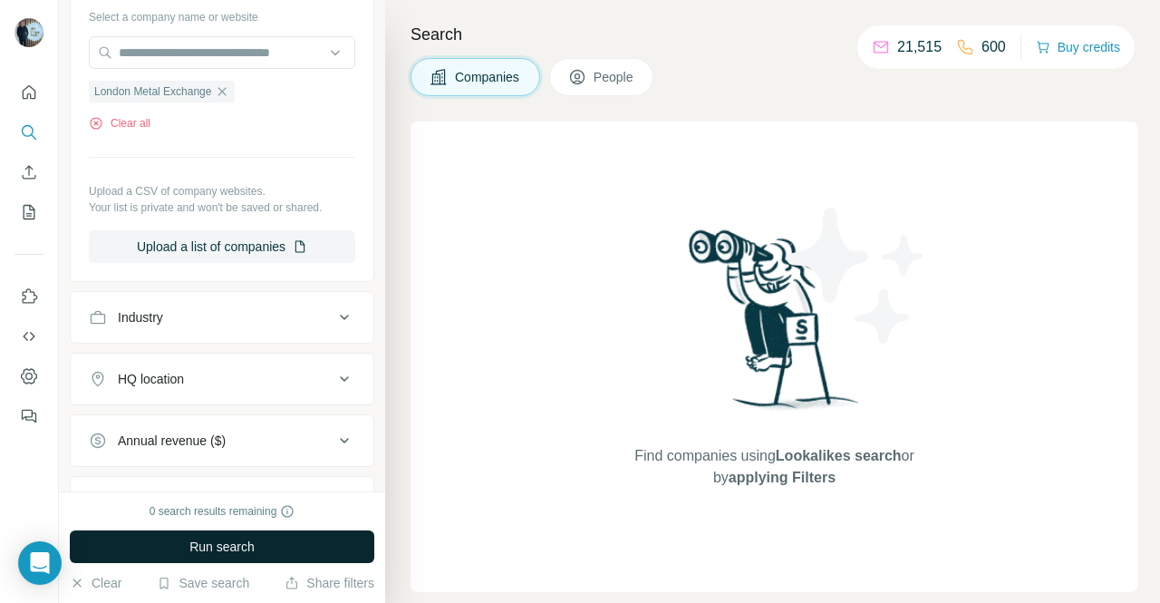
click at [215, 544] on span "Run search" at bounding box center [221, 546] width 65 height 18
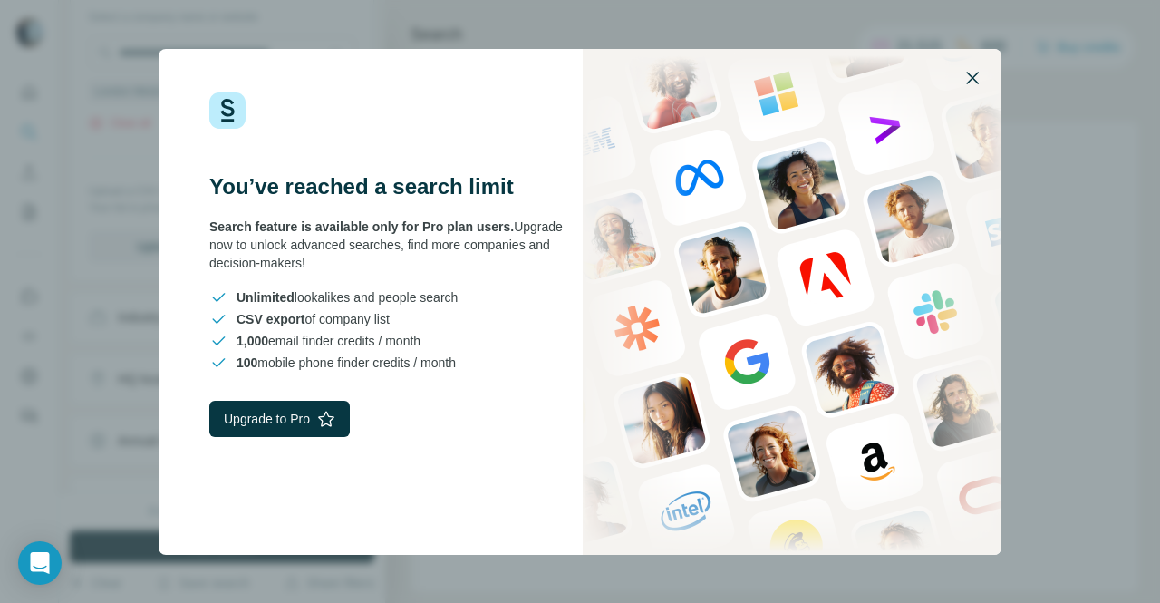
click at [975, 75] on icon "button" at bounding box center [972, 78] width 22 height 22
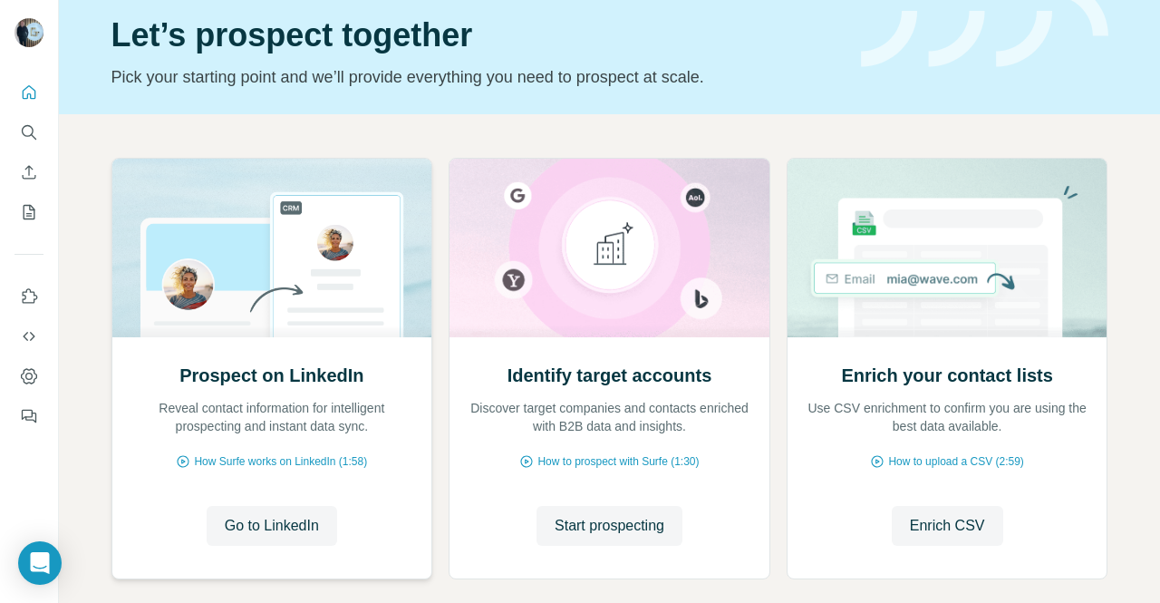
scroll to position [69, 0]
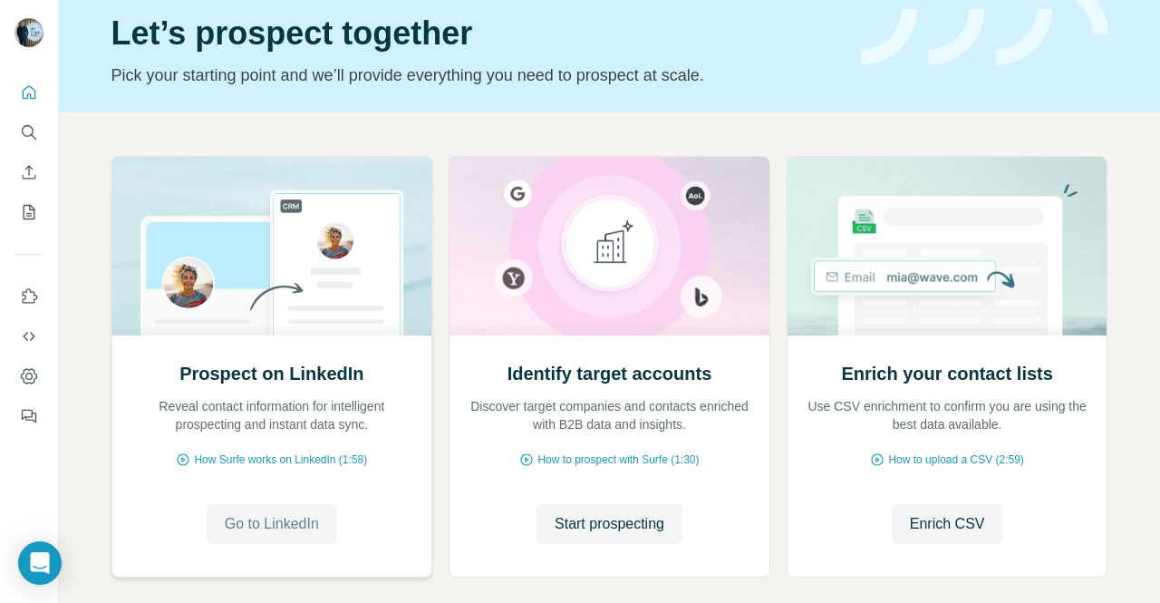
click at [264, 529] on span "Go to LinkedIn" at bounding box center [272, 524] width 94 height 22
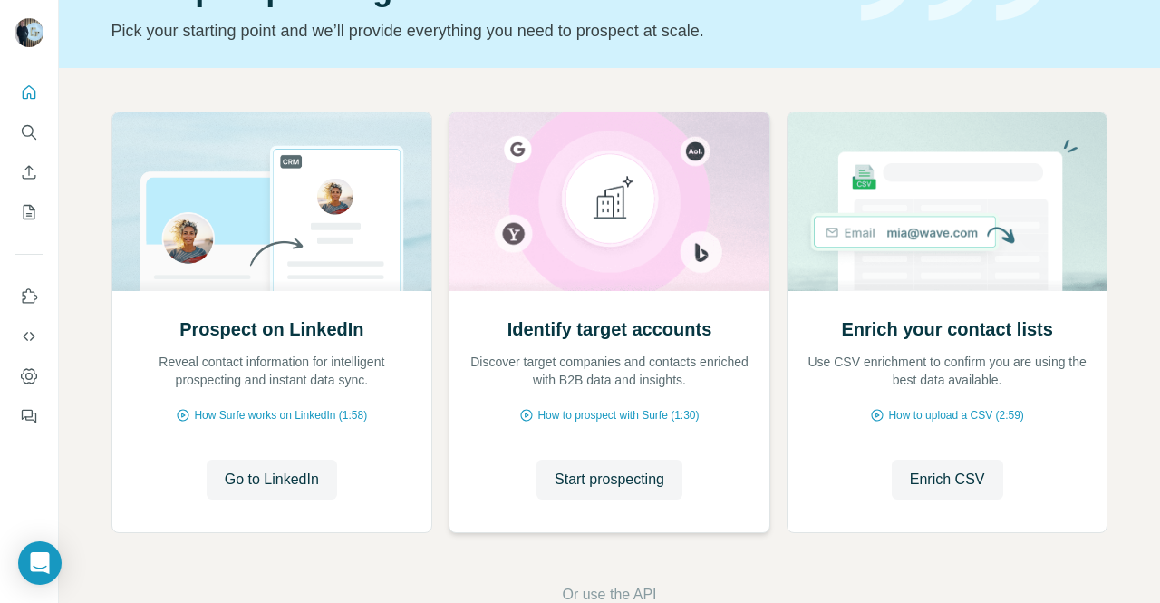
scroll to position [159, 0]
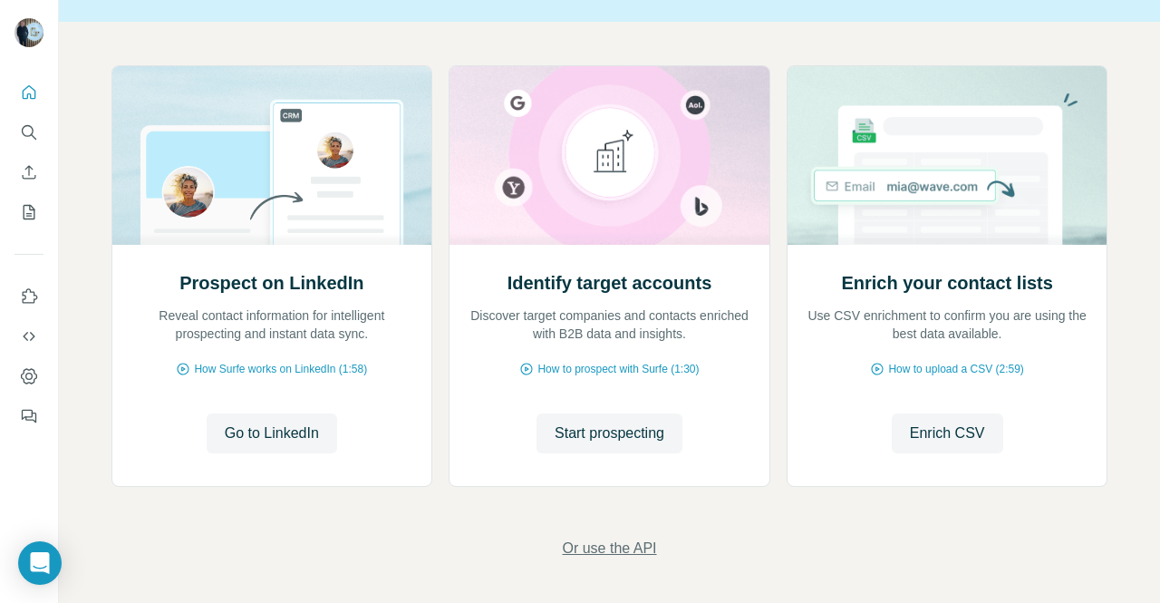
click at [608, 548] on span "Or use the API" at bounding box center [609, 548] width 94 height 22
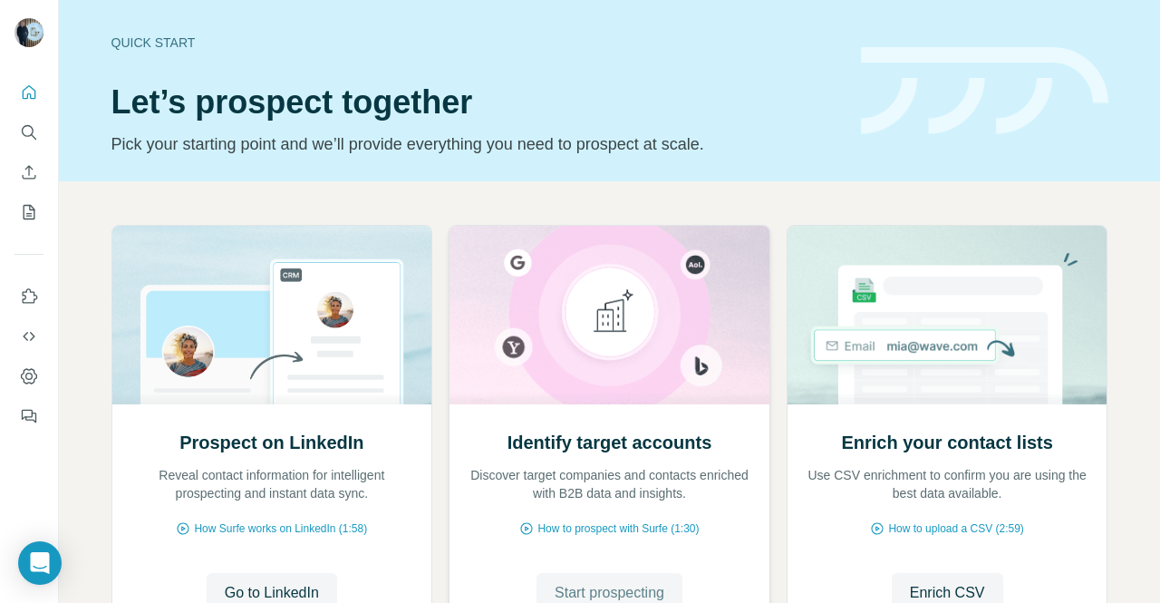
click at [641, 587] on span "Start prospecting" at bounding box center [610, 593] width 110 height 22
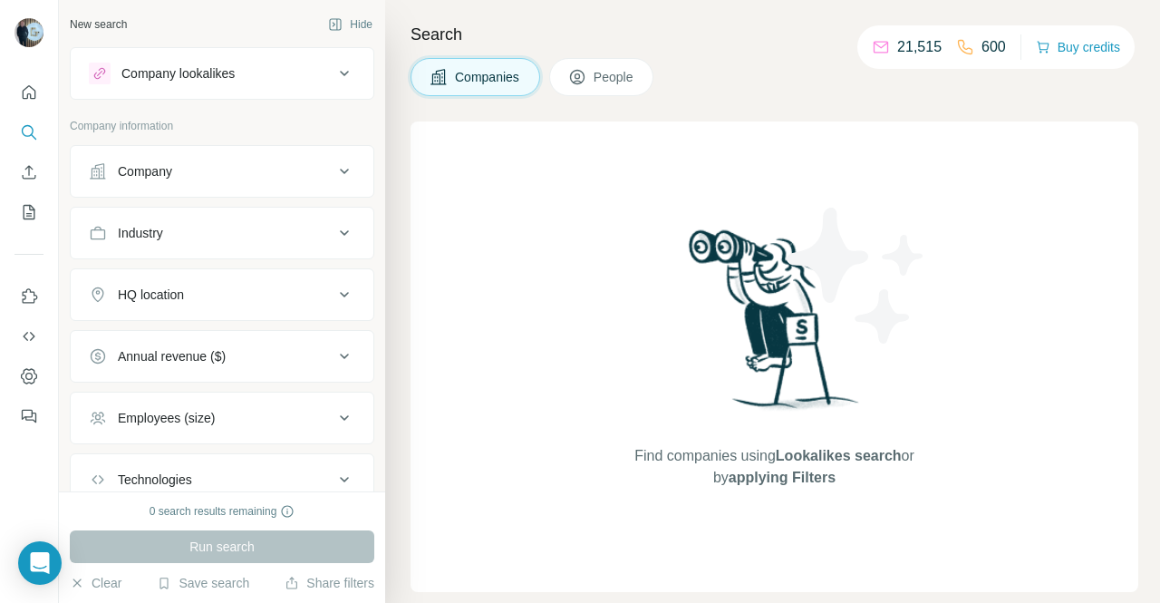
click at [230, 74] on div "Company lookalikes" at bounding box center [177, 73] width 113 height 18
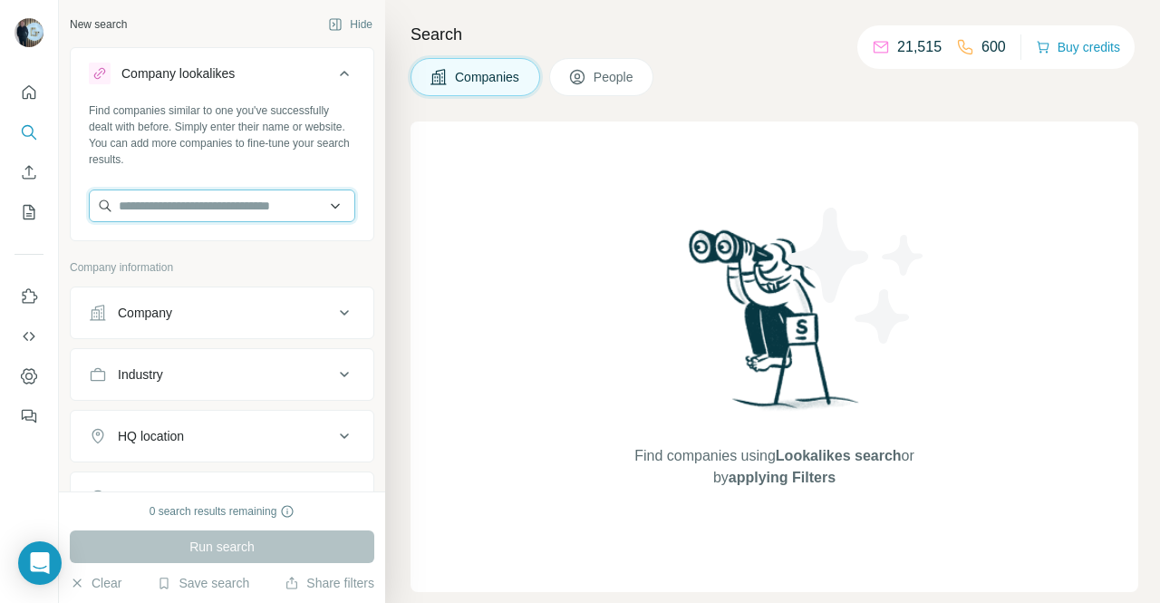
click at [220, 207] on input "text" at bounding box center [222, 205] width 266 height 33
type input "*"
paste input "**********"
drag, startPoint x: 266, startPoint y: 206, endPoint x: 151, endPoint y: 202, distance: 114.2
click at [151, 202] on input "**********" at bounding box center [222, 205] width 266 height 33
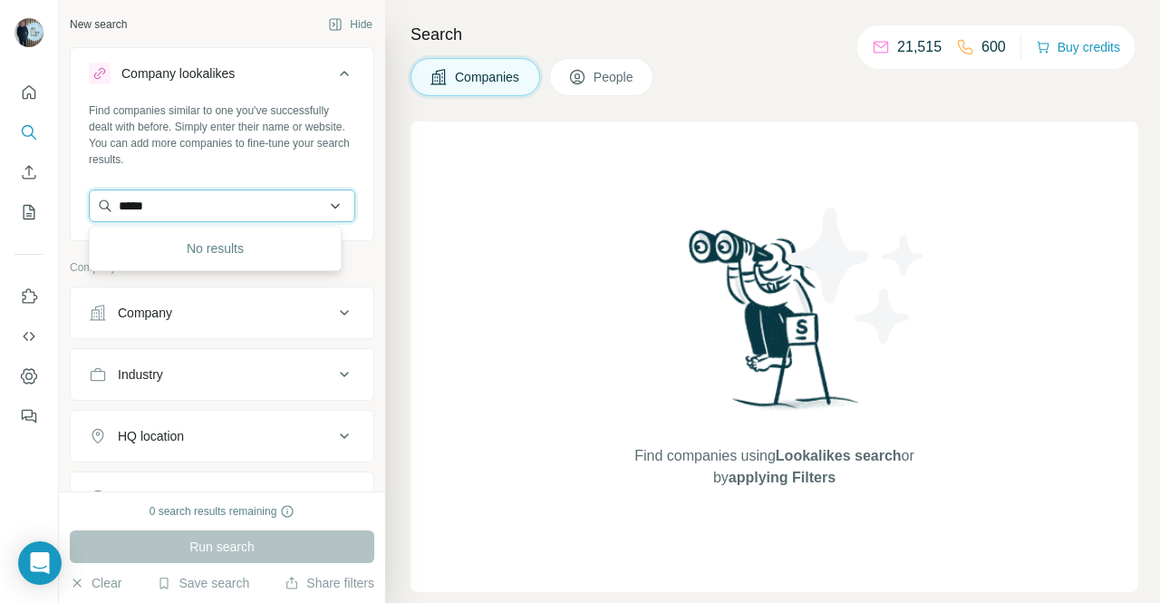
type input "****"
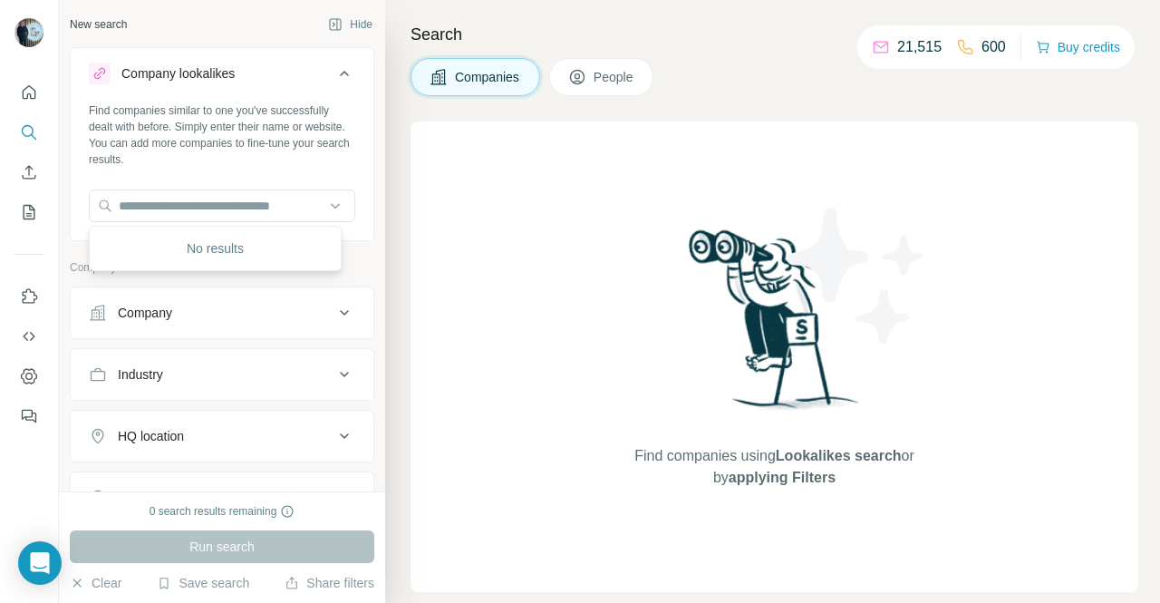
click at [361, 231] on div "New search Hide Company lookalikes Find companies similar to one you've success…" at bounding box center [222, 245] width 326 height 491
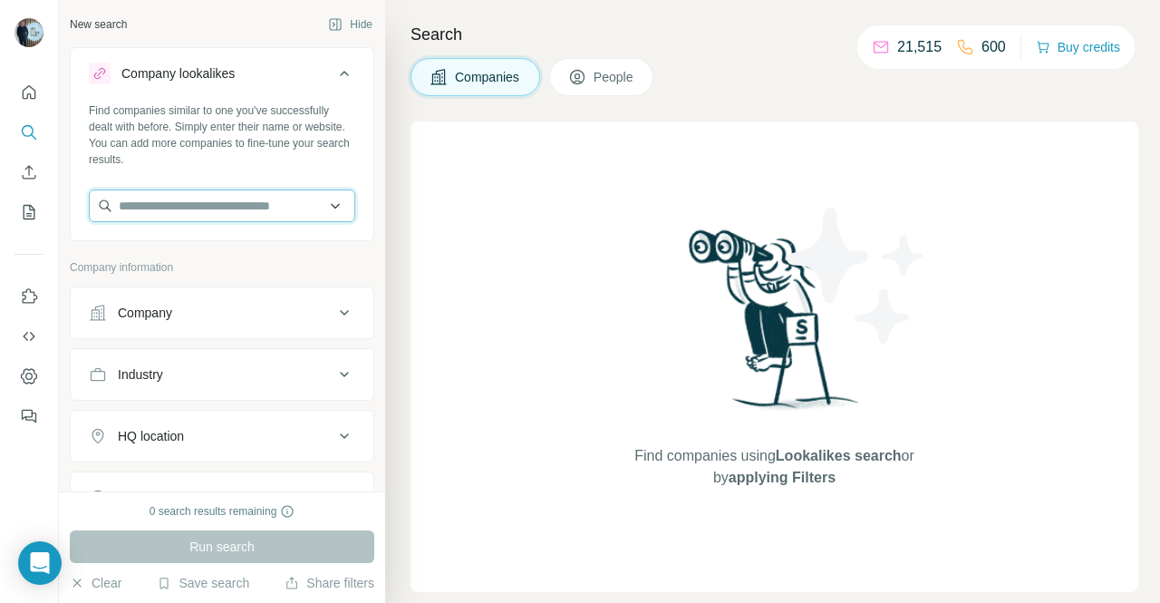
click at [237, 208] on input "text" at bounding box center [222, 205] width 266 height 33
paste input "**********"
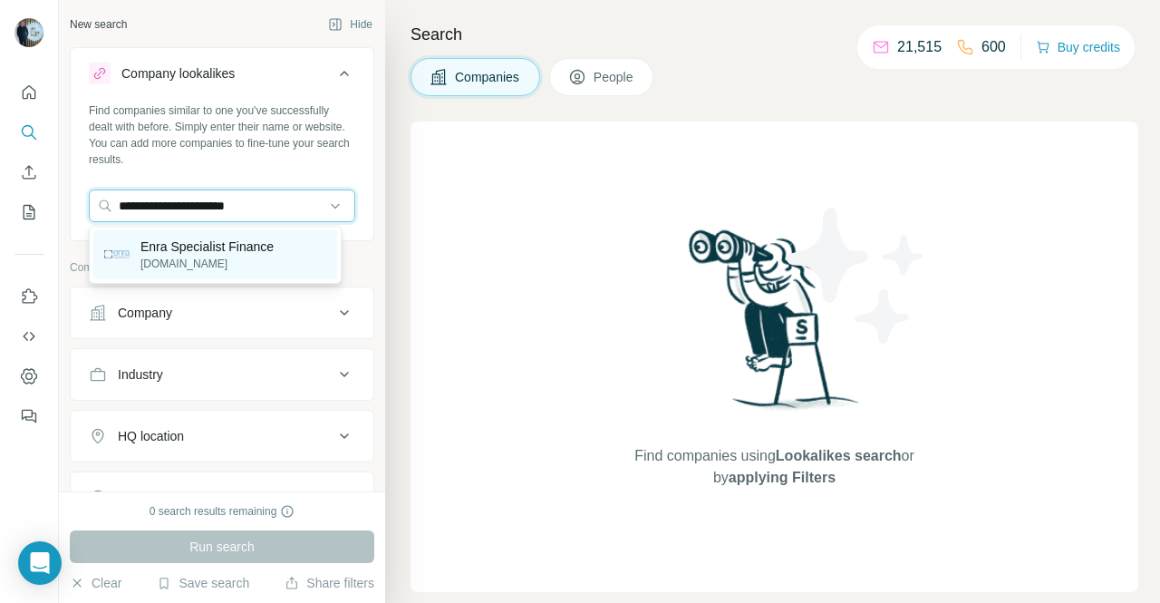
type input "**********"
click at [227, 256] on p "[DOMAIN_NAME]" at bounding box center [206, 264] width 133 height 16
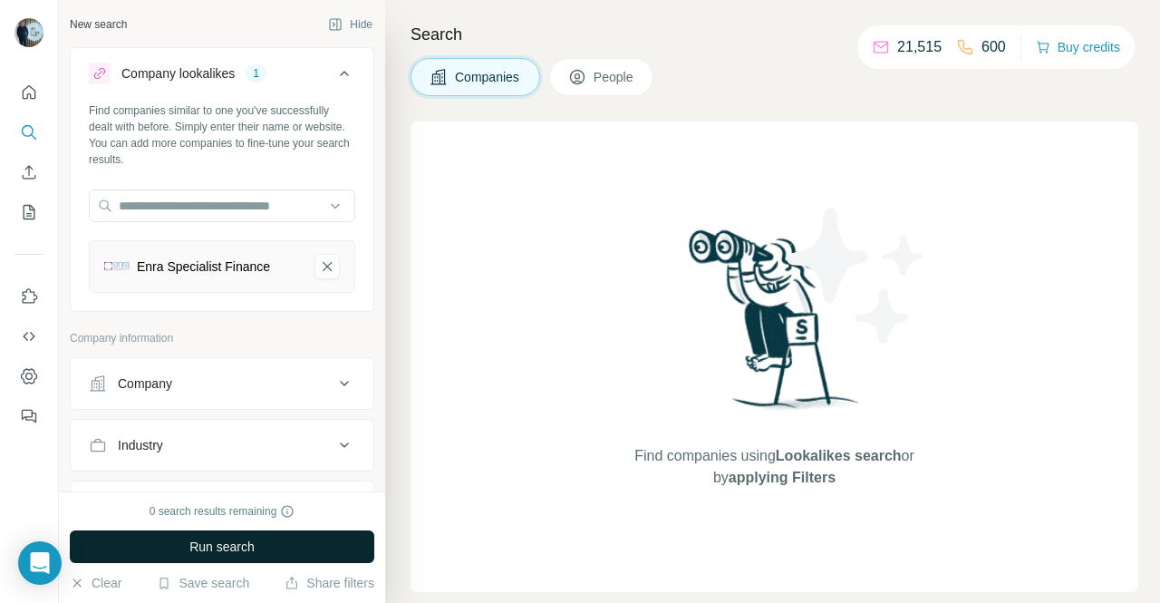
click at [231, 539] on span "Run search" at bounding box center [221, 546] width 65 height 18
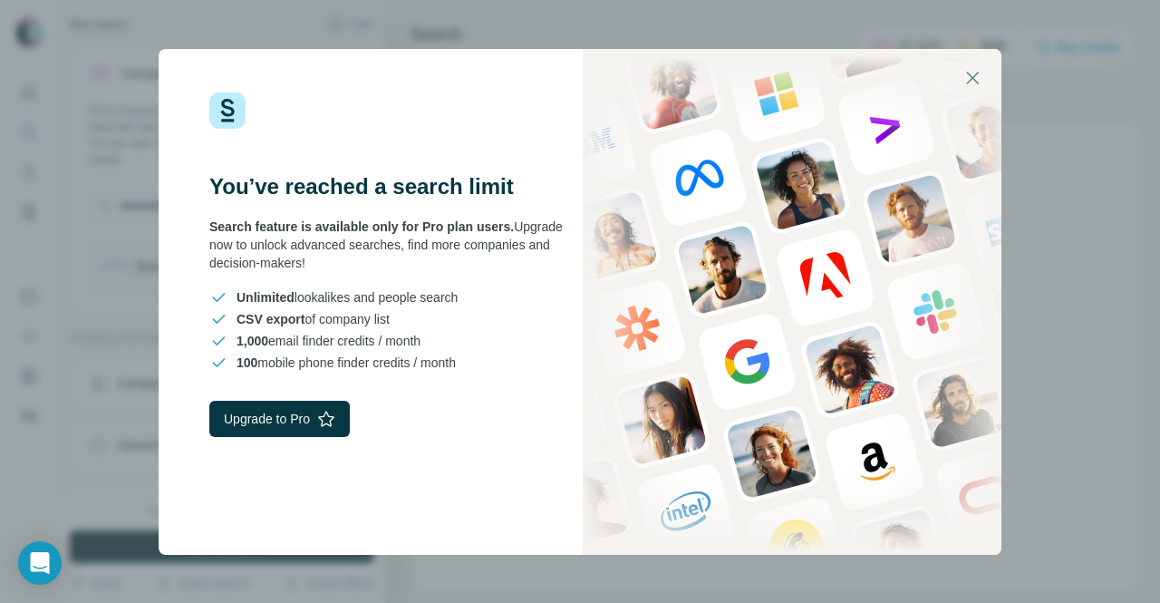
click at [713, 77] on img at bounding box center [792, 302] width 419 height 506
click at [803, 156] on img at bounding box center [792, 302] width 419 height 506
click at [979, 61] on button "button" at bounding box center [972, 77] width 43 height 43
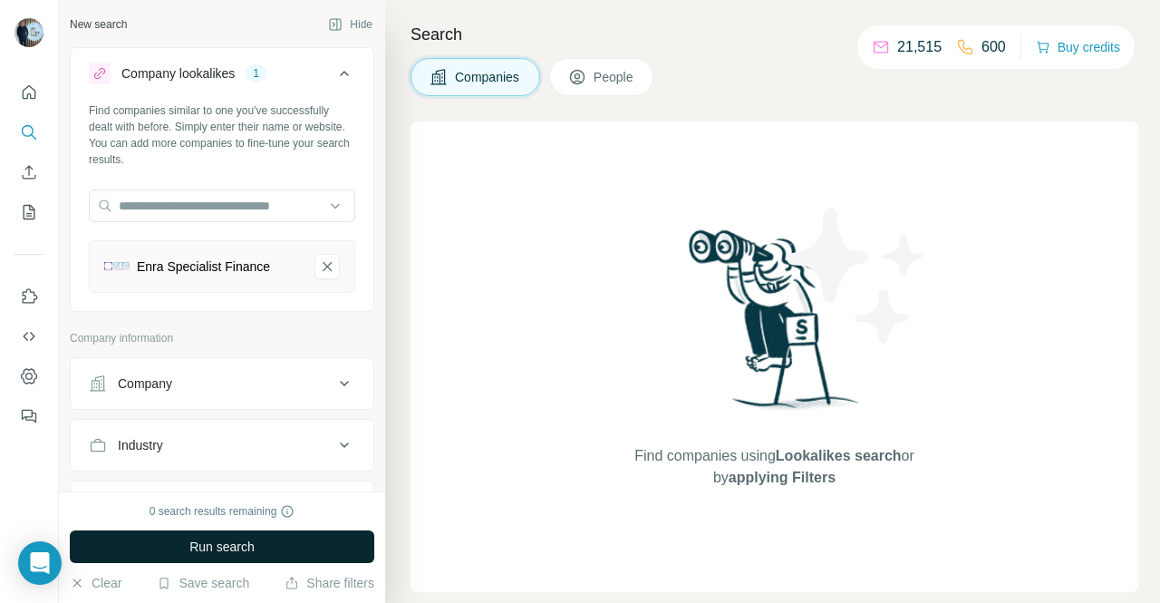
click at [585, 311] on div "Find companies using Lookalikes search or by applying Filters" at bounding box center [775, 356] width 728 height 470
